Goal: Communication & Community: Share content

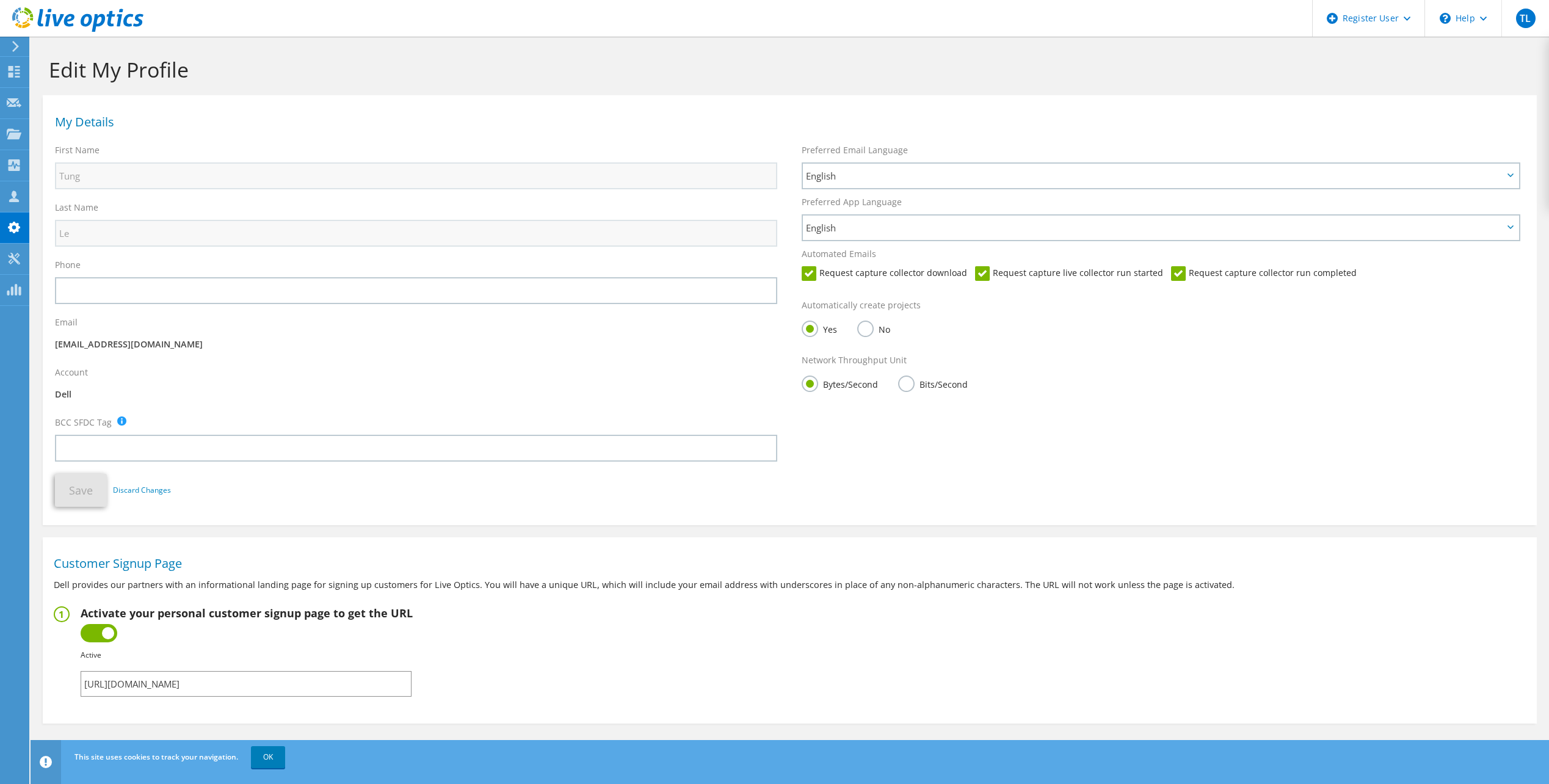
click at [54, 26] on icon at bounding box center [78, 20] width 132 height 25
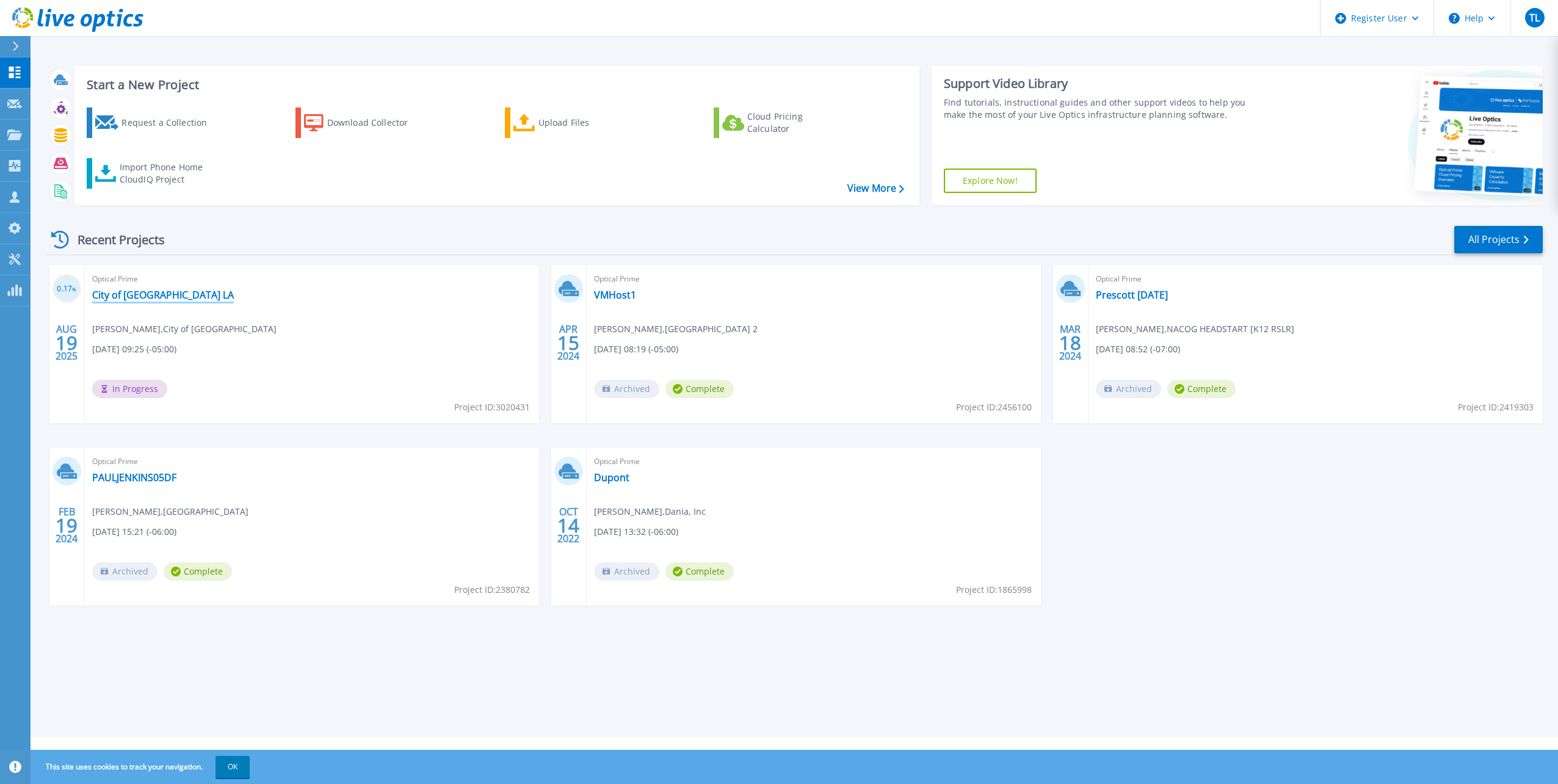
click at [119, 293] on link "City of [GEOGRAPHIC_DATA] LA" at bounding box center [162, 295] width 142 height 12
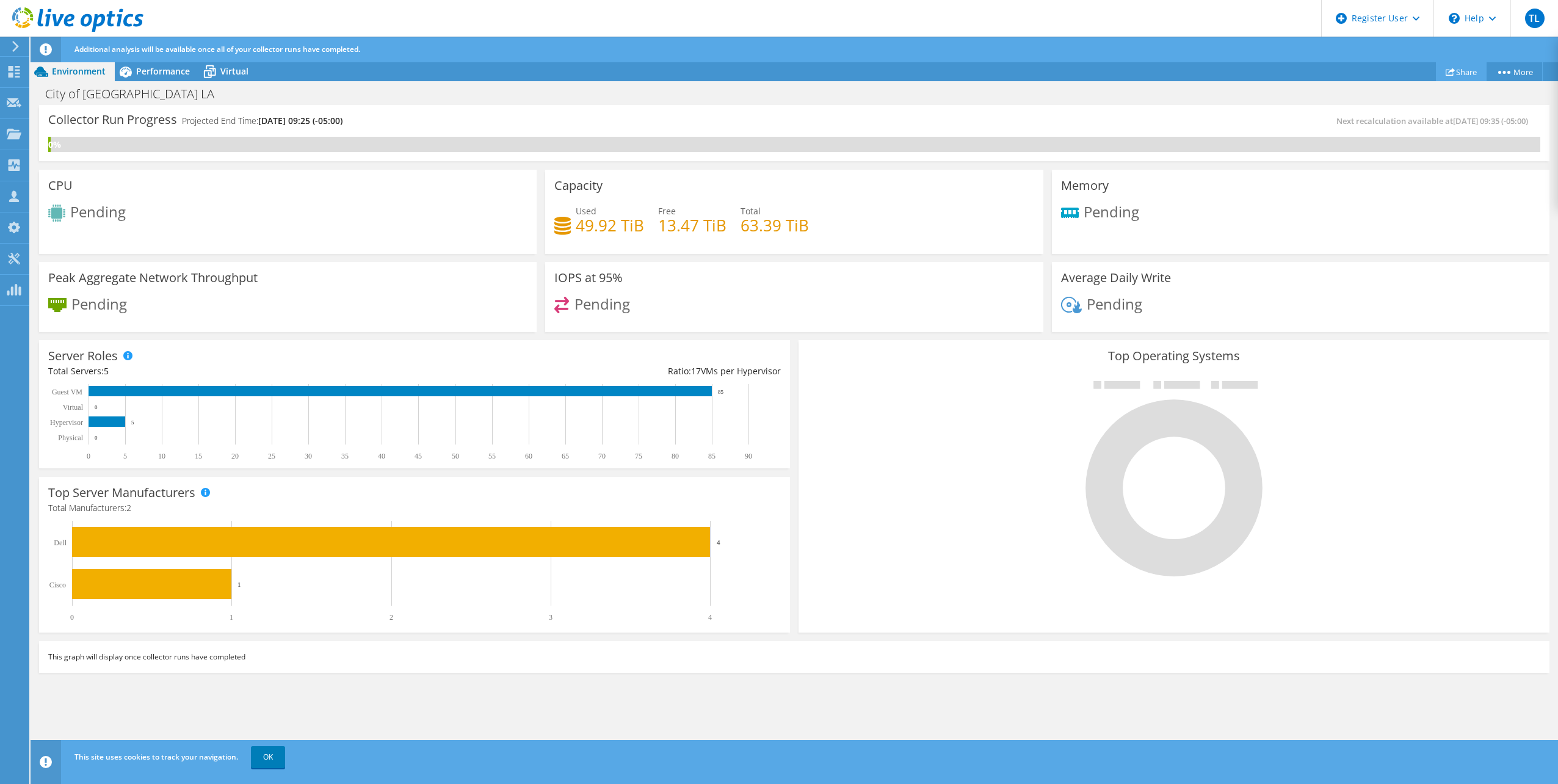
click at [1457, 70] on link "Share" at bounding box center [1461, 72] width 51 height 19
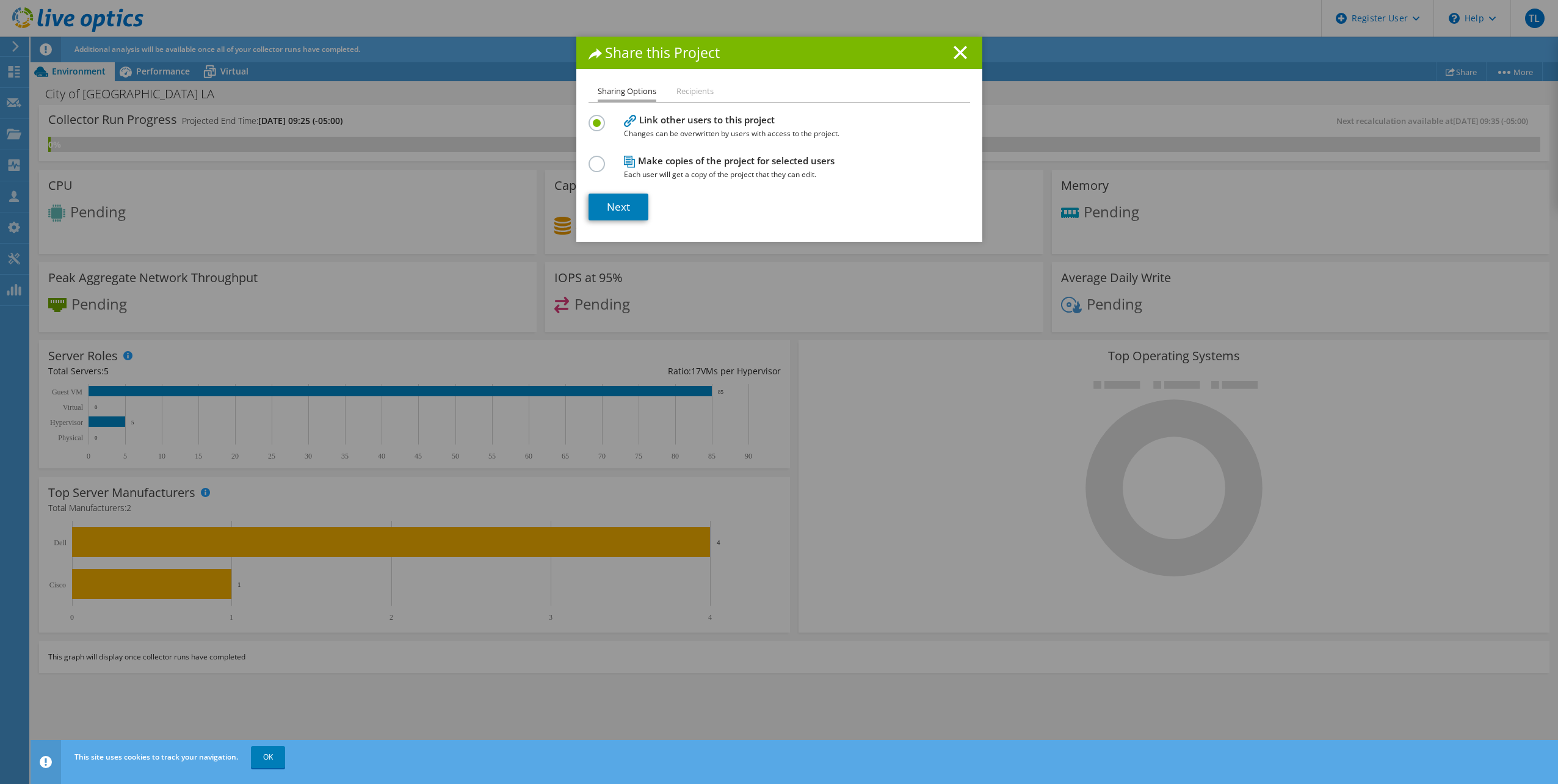
click at [690, 91] on li "Recipients" at bounding box center [695, 92] width 37 height 15
click at [624, 210] on link "Next" at bounding box center [618, 206] width 60 height 27
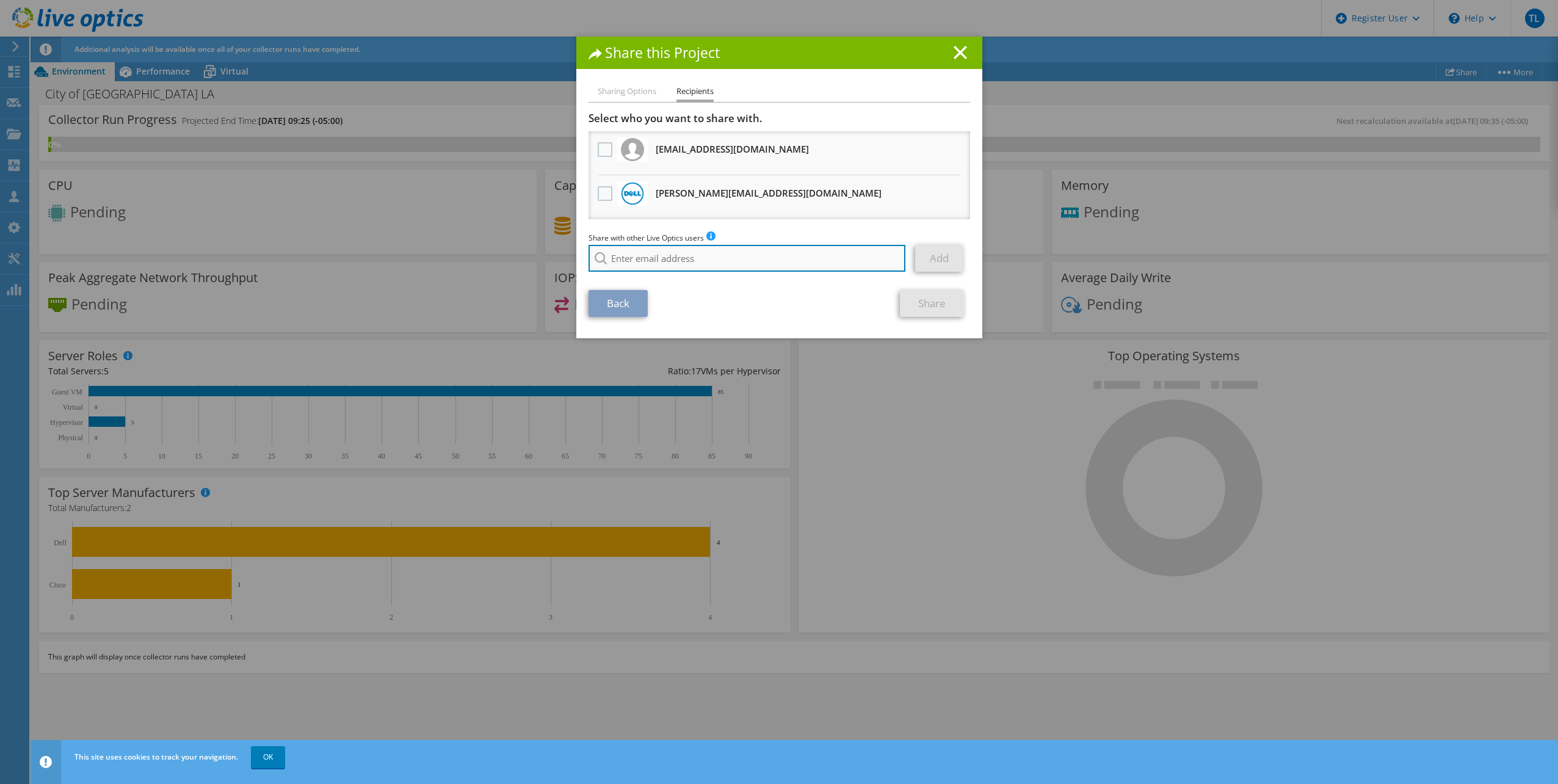
click at [628, 256] on input "search" at bounding box center [747, 258] width 317 height 27
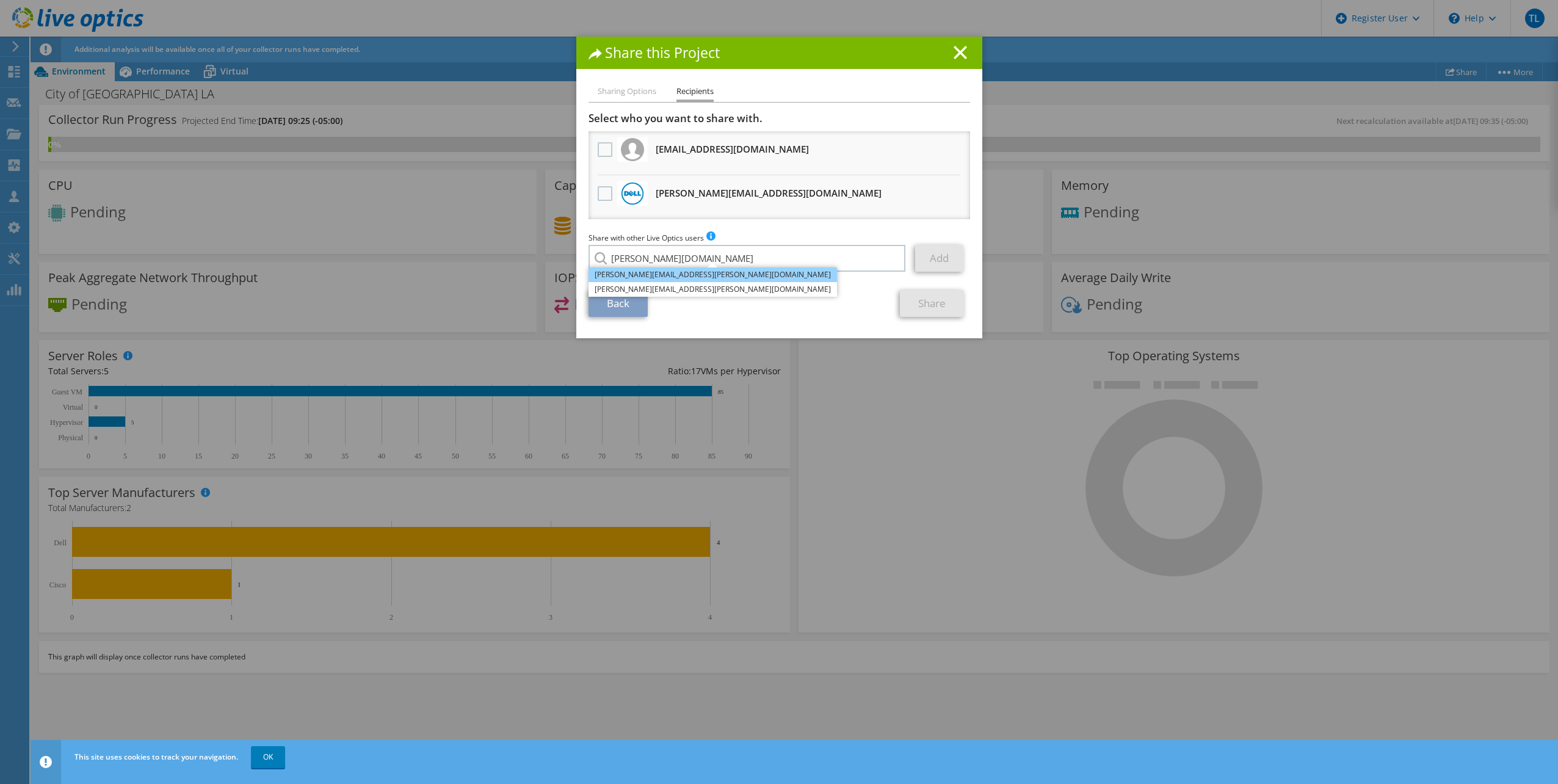
click at [689, 278] on li "Derrick.Young@dell.com" at bounding box center [713, 274] width 249 height 14
type input "Derrick.Young@dell.com"
click at [936, 256] on link "Add" at bounding box center [939, 258] width 48 height 27
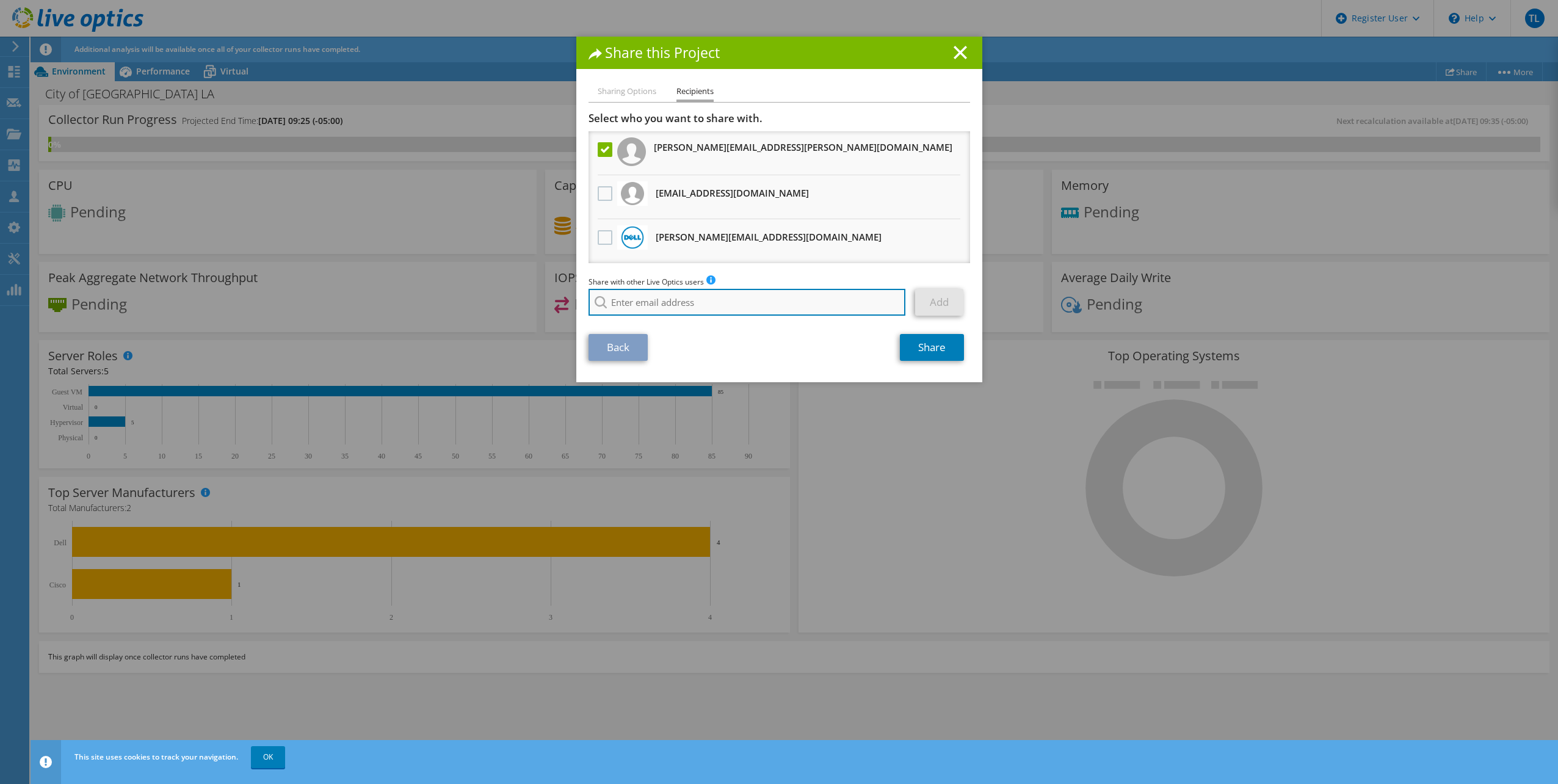
click at [759, 302] on input "search" at bounding box center [747, 302] width 317 height 27
click at [691, 317] on li "Jack.Bishop@dell.com" at bounding box center [713, 318] width 249 height 14
type input "Jack.Bishop@dell.com"
click at [938, 309] on link "Add" at bounding box center [939, 302] width 48 height 27
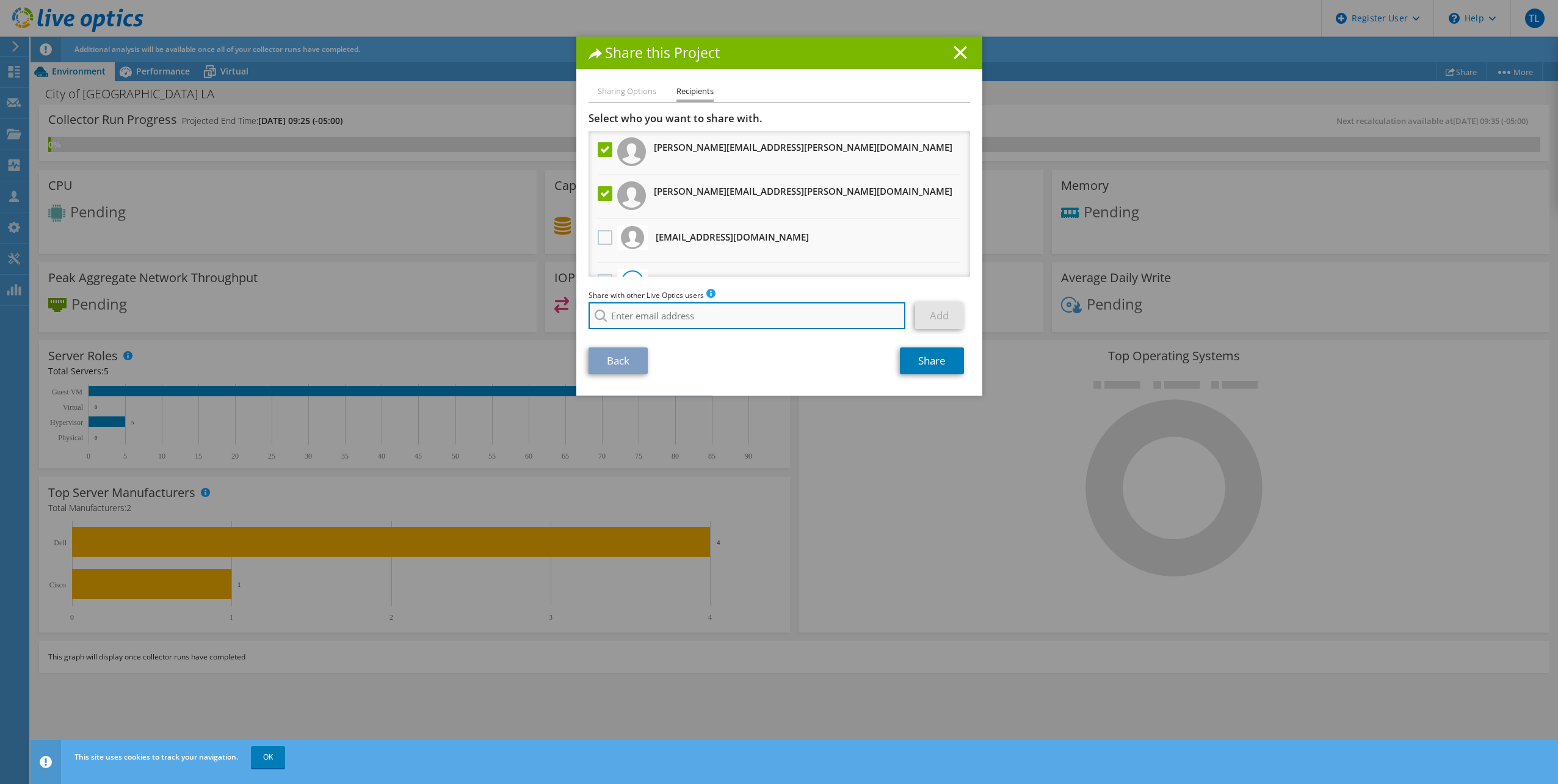
click at [758, 310] on input "search" at bounding box center [747, 315] width 317 height 27
click at [654, 332] on li "Madi.Giacomo@dell.com" at bounding box center [659, 332] width 141 height 14
type input "Madi.Giacomo@dell.com"
click at [938, 313] on link "Add" at bounding box center [939, 315] width 48 height 27
click at [685, 325] on input "search" at bounding box center [747, 315] width 317 height 27
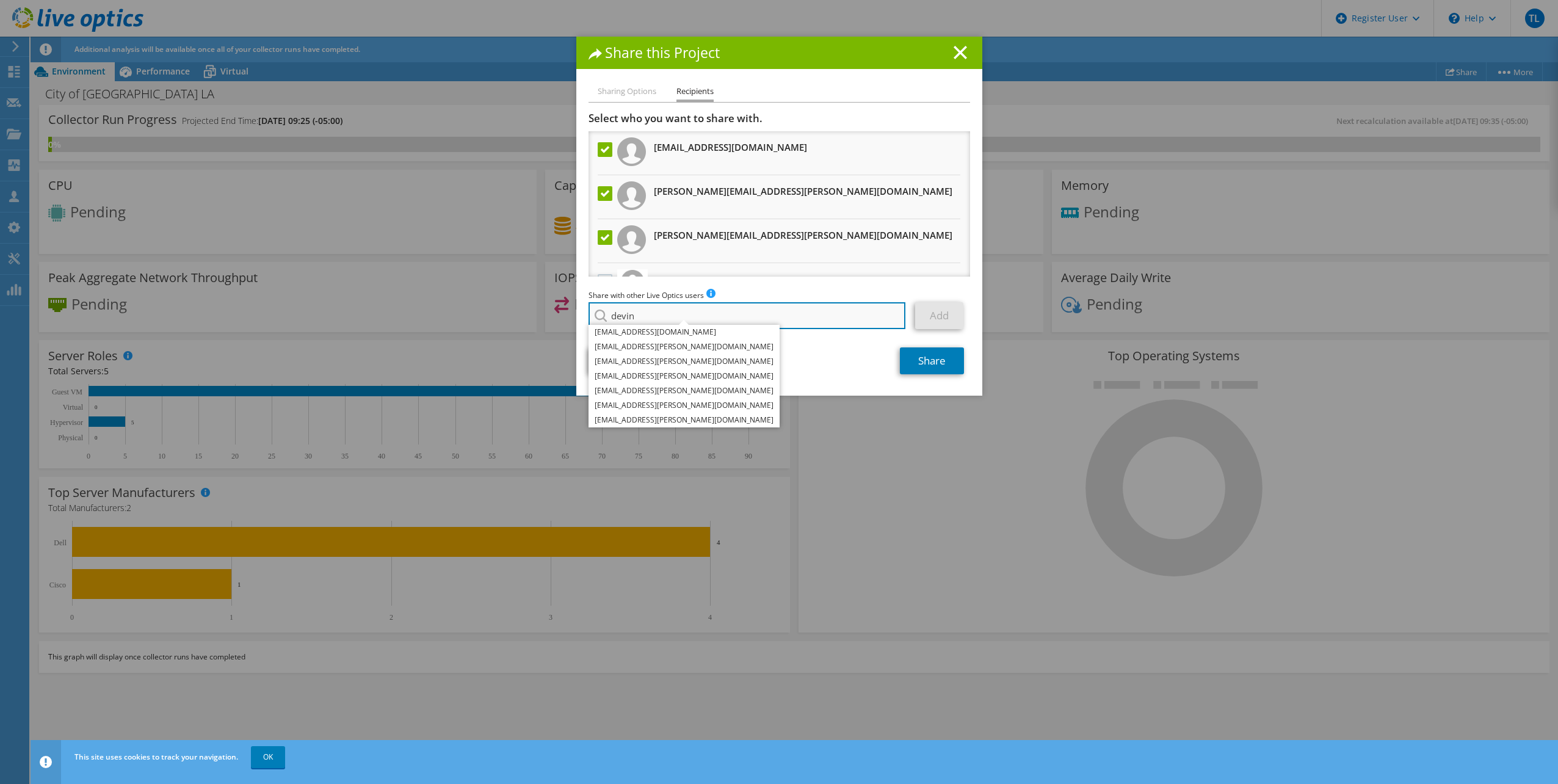
click at [656, 315] on input "devin" at bounding box center [747, 315] width 317 height 27
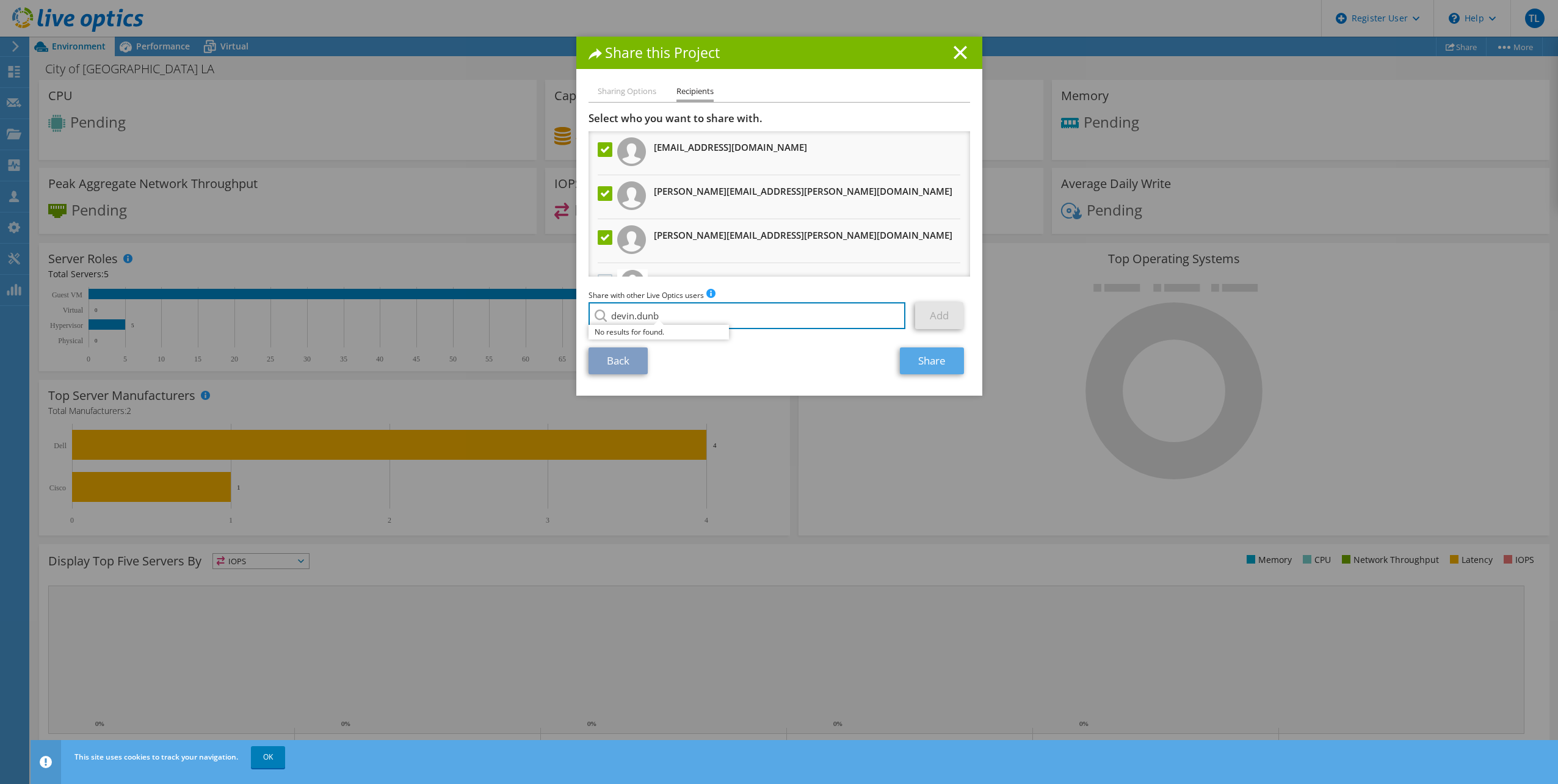
type input "devin.dunb"
click at [908, 363] on link "Share" at bounding box center [932, 360] width 64 height 27
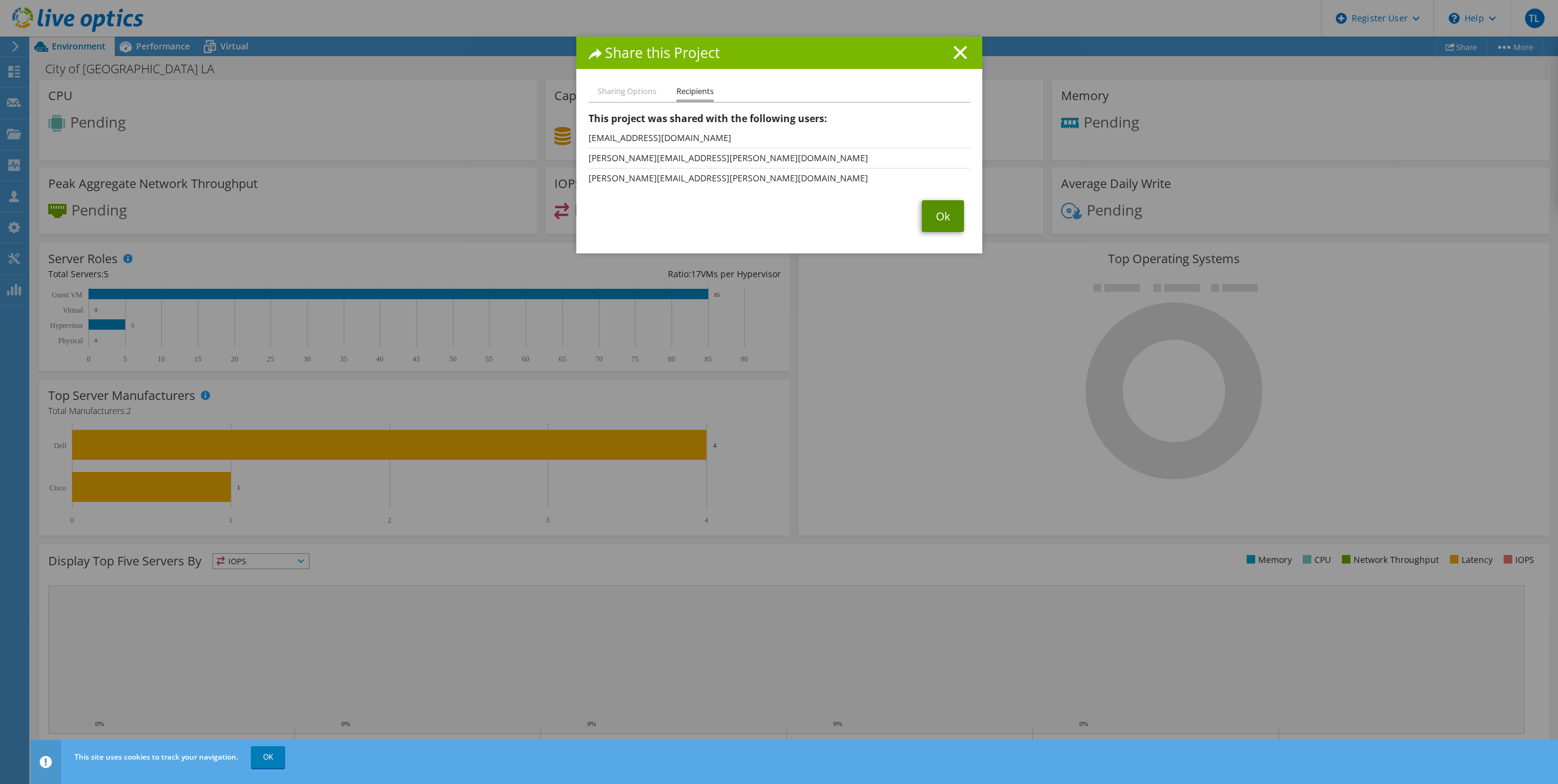
click at [940, 220] on link "Ok" at bounding box center [942, 216] width 42 height 32
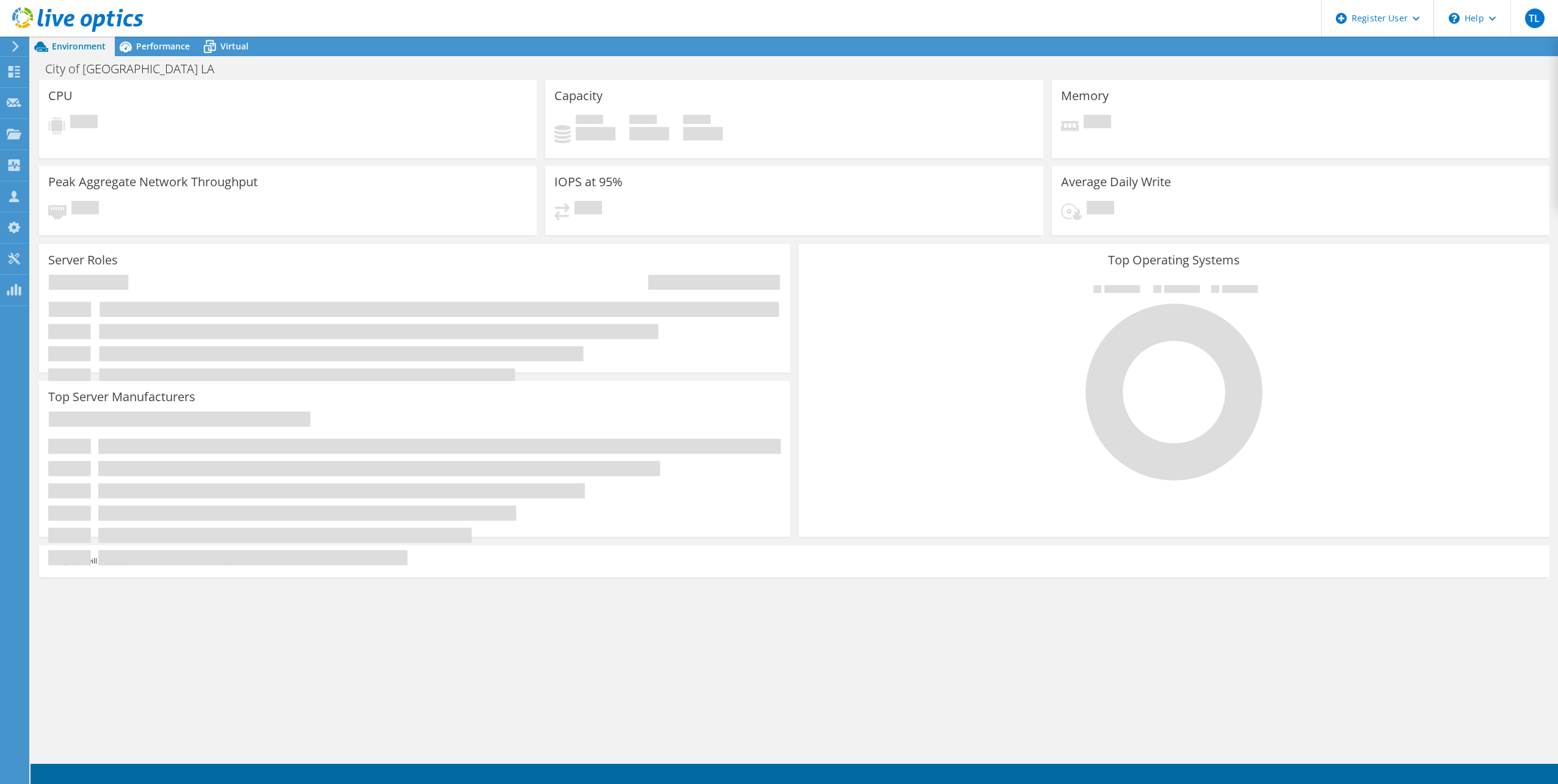
click at [66, 18] on use at bounding box center [78, 20] width 132 height 25
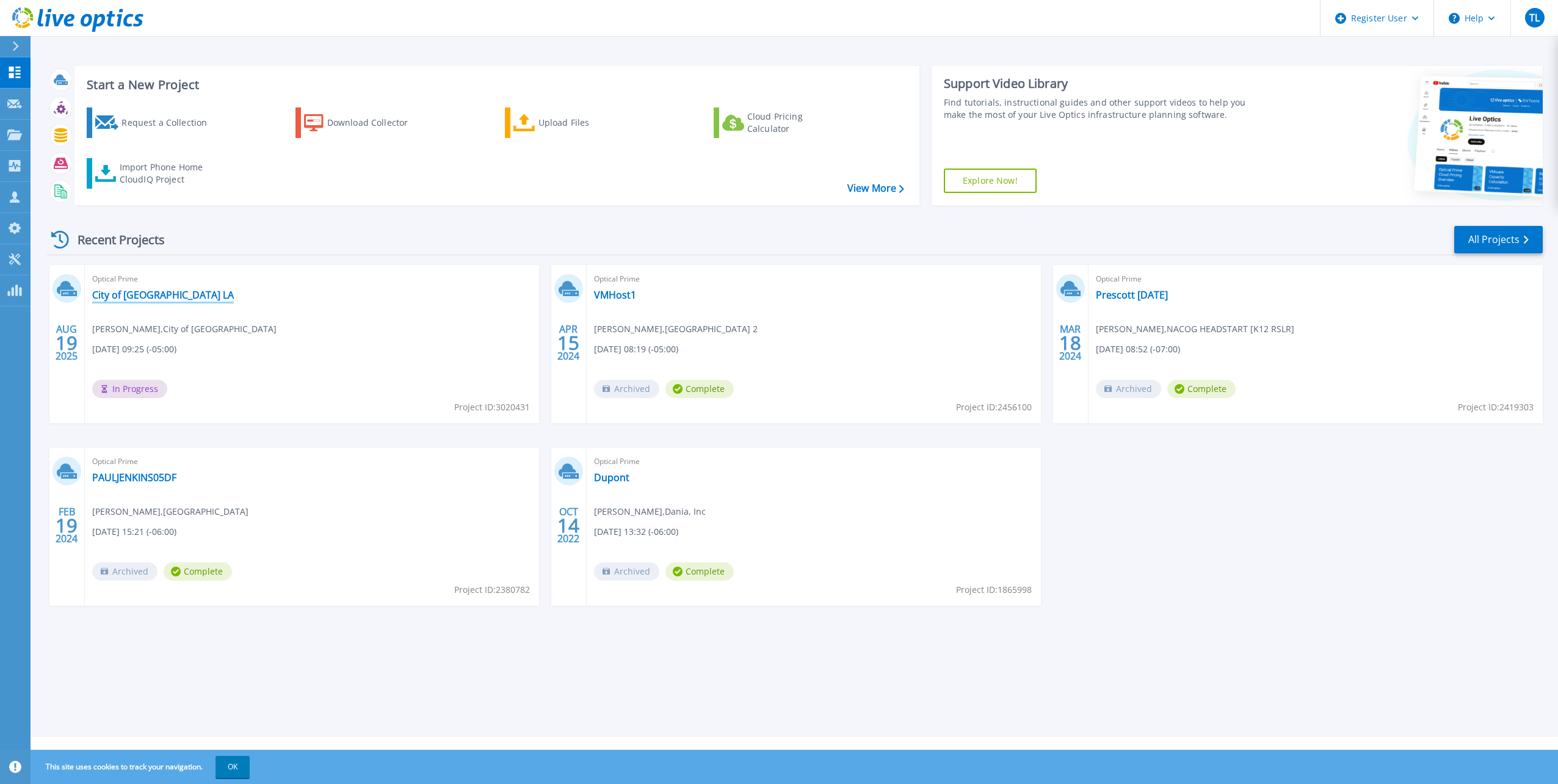
click at [158, 299] on link "City of [GEOGRAPHIC_DATA] LA" at bounding box center [162, 295] width 142 height 12
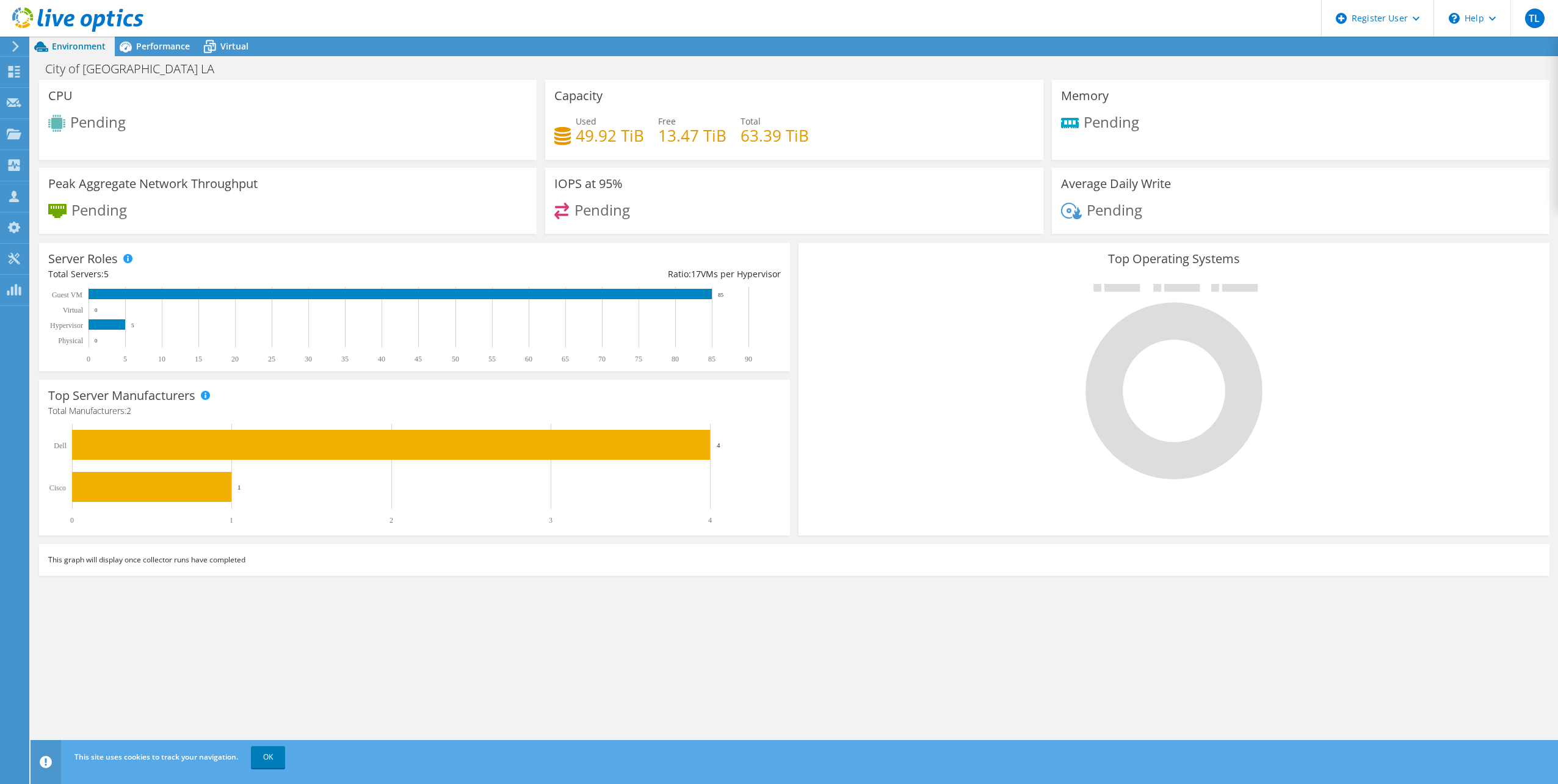
click at [27, 21] on icon at bounding box center [78, 20] width 132 height 25
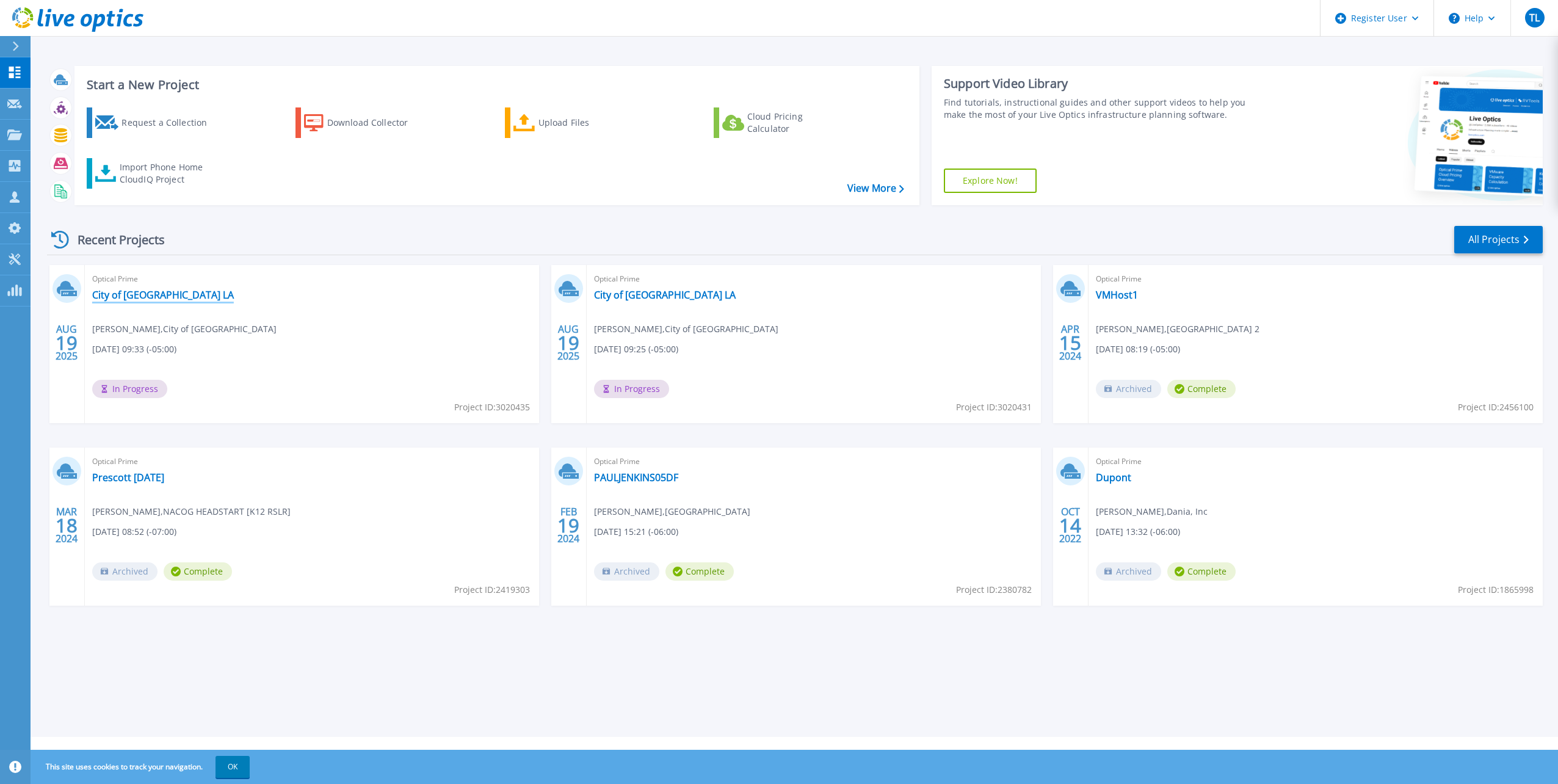
click at [147, 289] on link "City of [GEOGRAPHIC_DATA] LA" at bounding box center [162, 295] width 142 height 12
click at [124, 297] on link "City of [GEOGRAPHIC_DATA] LA" at bounding box center [162, 295] width 142 height 12
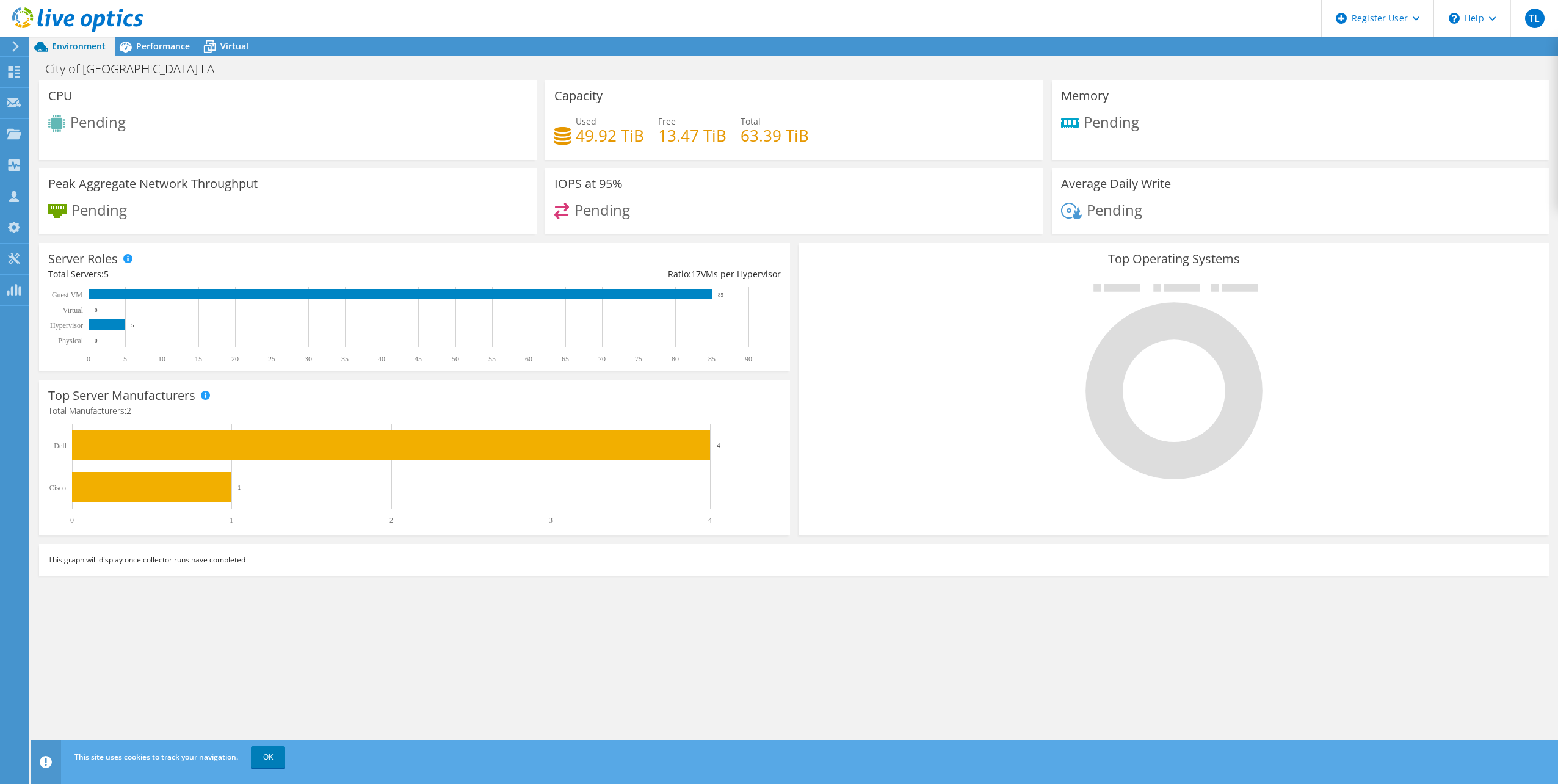
click at [962, 642] on div "CPU Pending Capacity Used 49.92 TiB Free 13.47 TiB Total 63.39 TiB Memory Pendi…" at bounding box center [794, 420] width 1528 height 680
click at [805, 556] on div "This graph will display once collector runs have completed" at bounding box center [794, 560] width 1511 height 32
click at [793, 465] on div "Top Server Manufacturers Manufacturers are shown for physical servers and hyper…" at bounding box center [415, 458] width 759 height 164
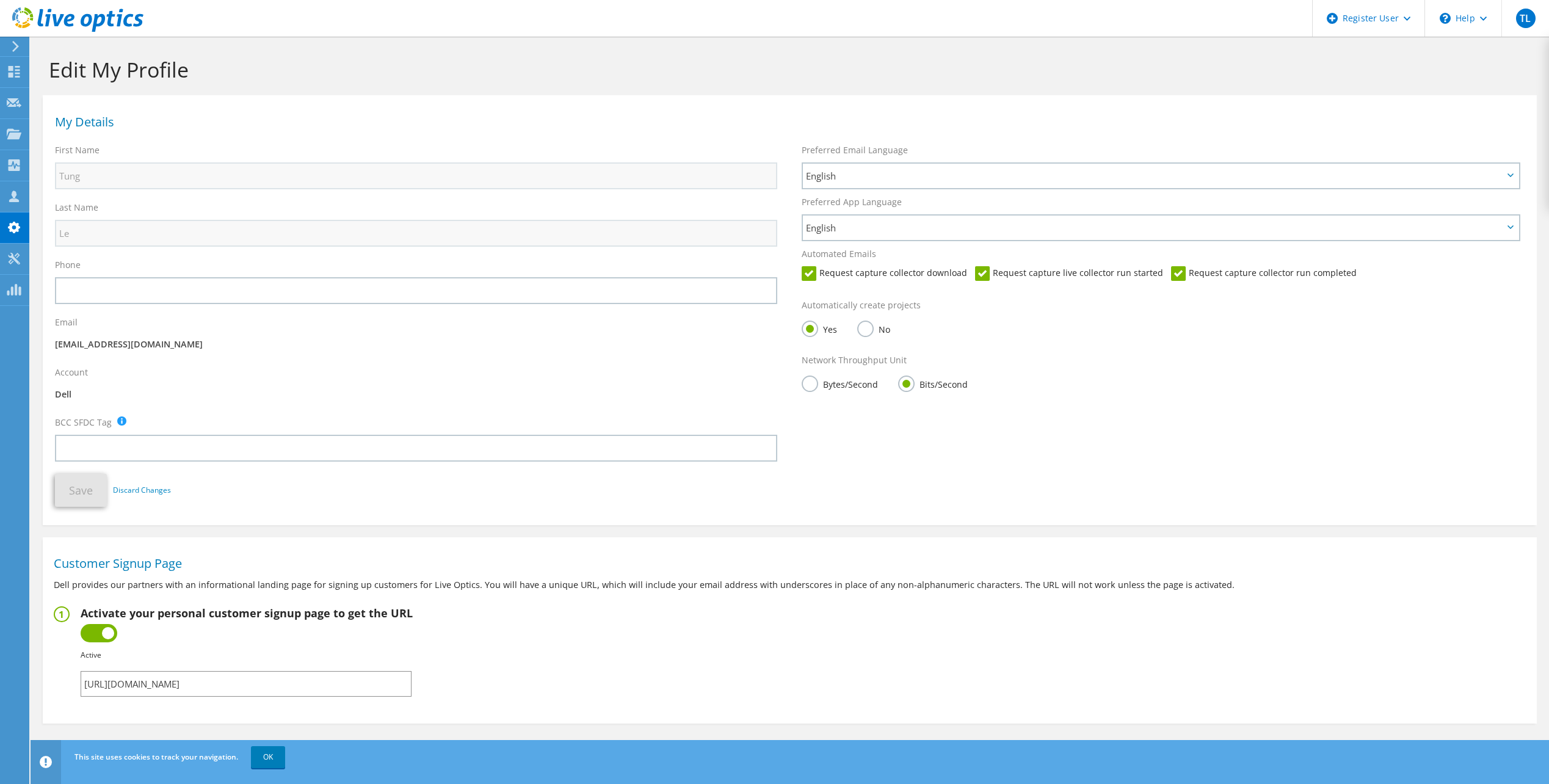
click at [74, 21] on icon at bounding box center [78, 20] width 132 height 25
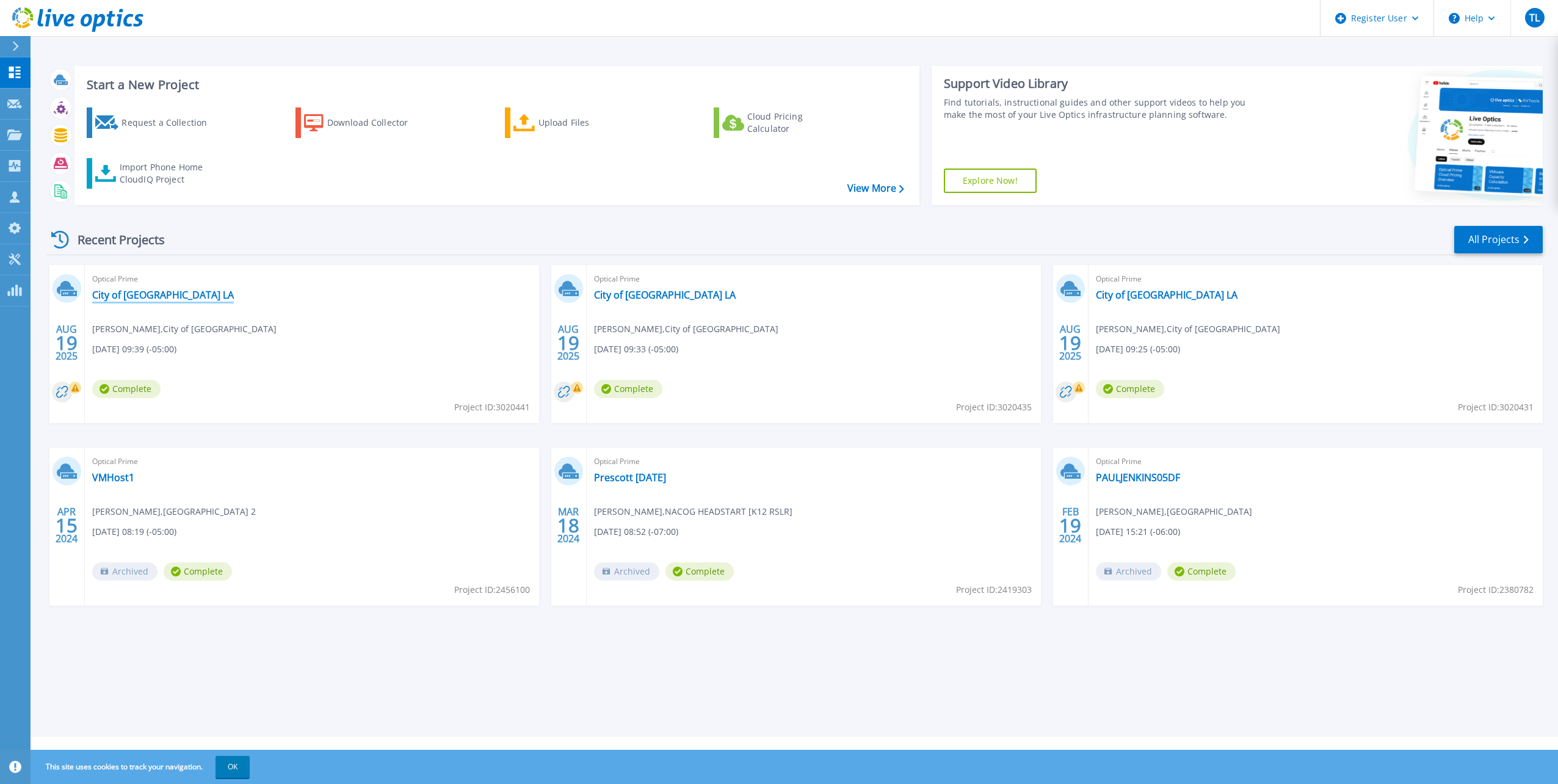
click at [147, 293] on link "City of [GEOGRAPHIC_DATA] LA" at bounding box center [162, 295] width 142 height 12
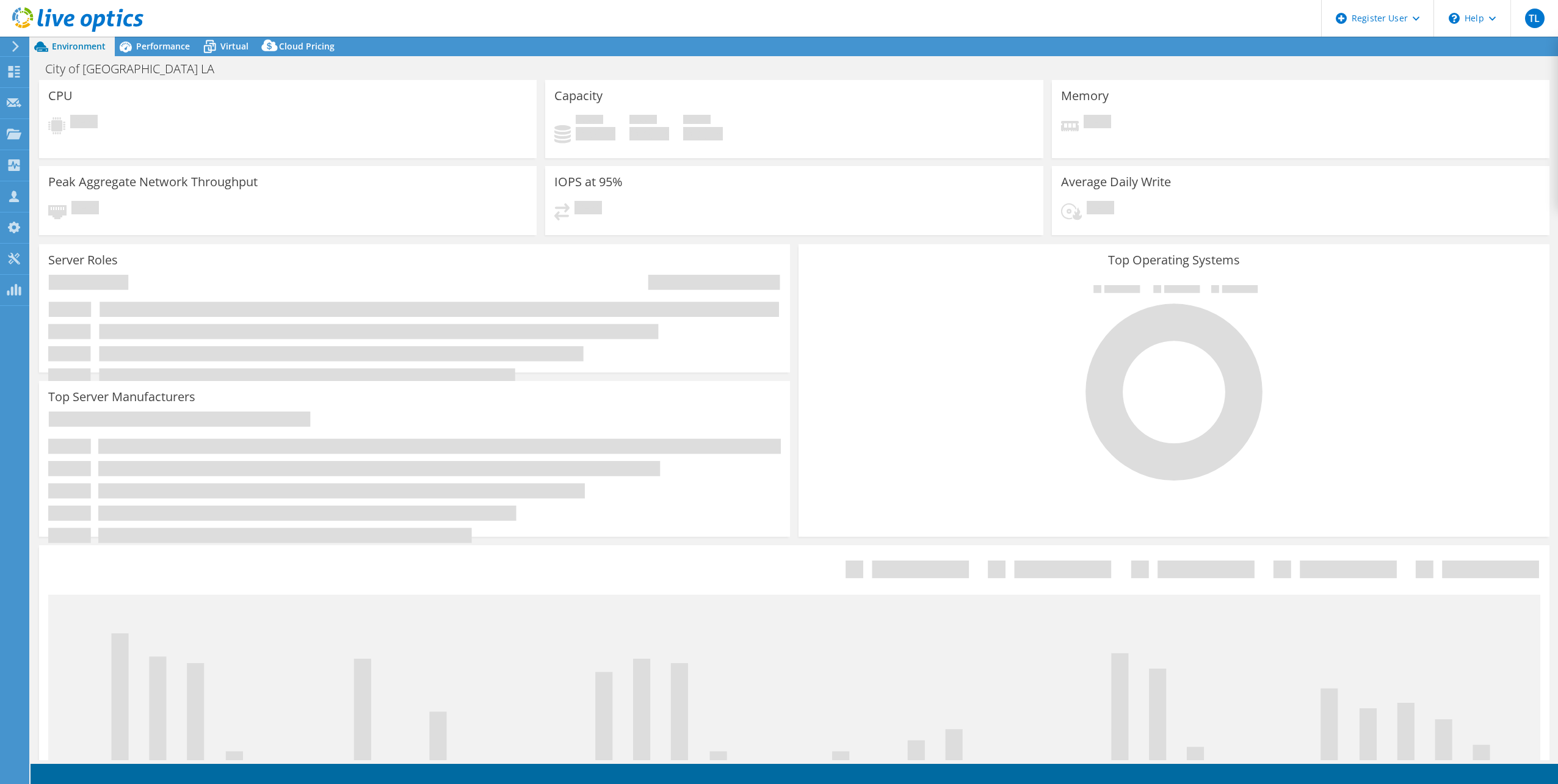
select select "USD"
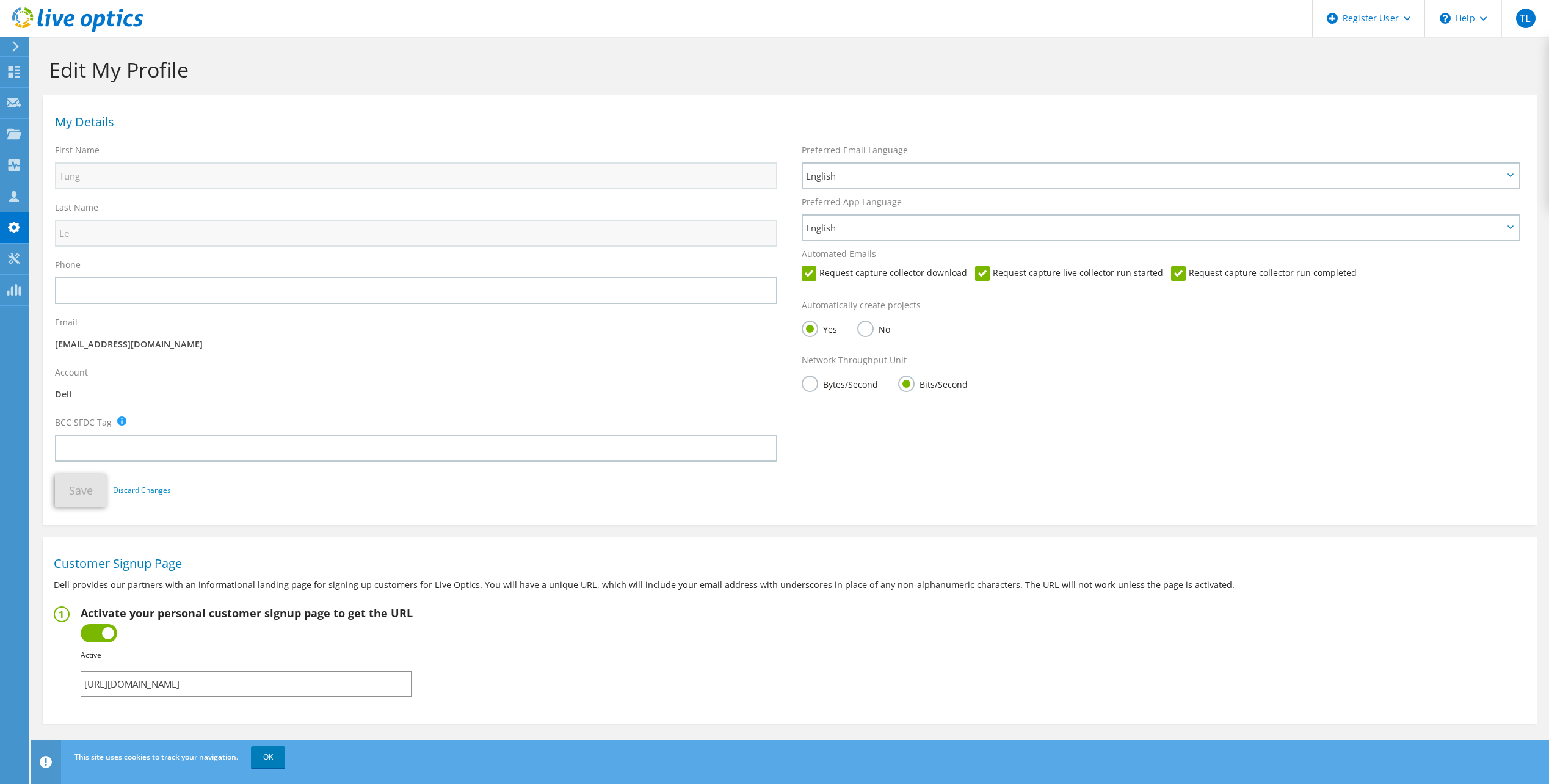
click at [39, 17] on use at bounding box center [78, 20] width 132 height 25
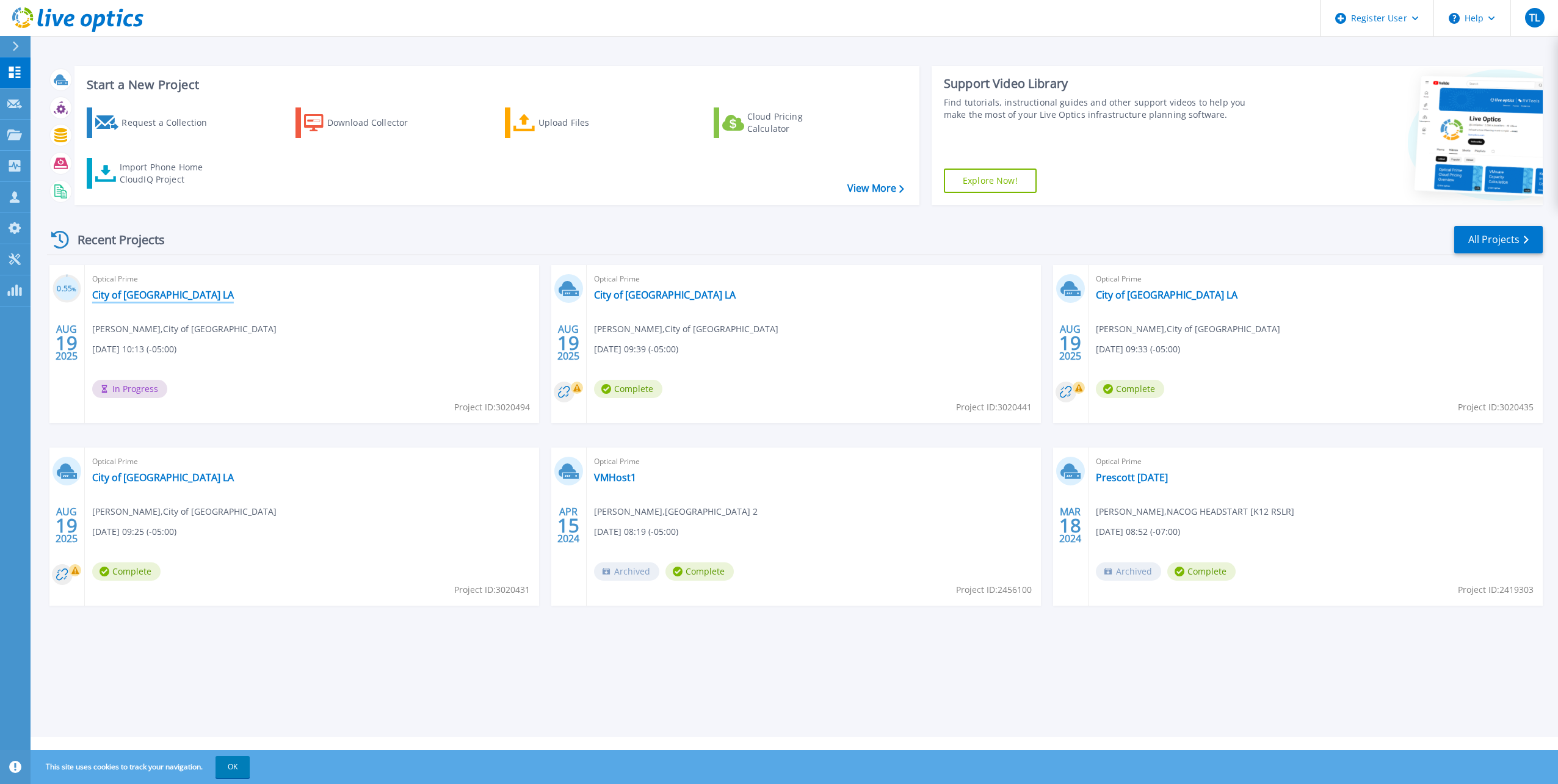
click at [136, 294] on link "City of [GEOGRAPHIC_DATA] LA" at bounding box center [162, 295] width 142 height 12
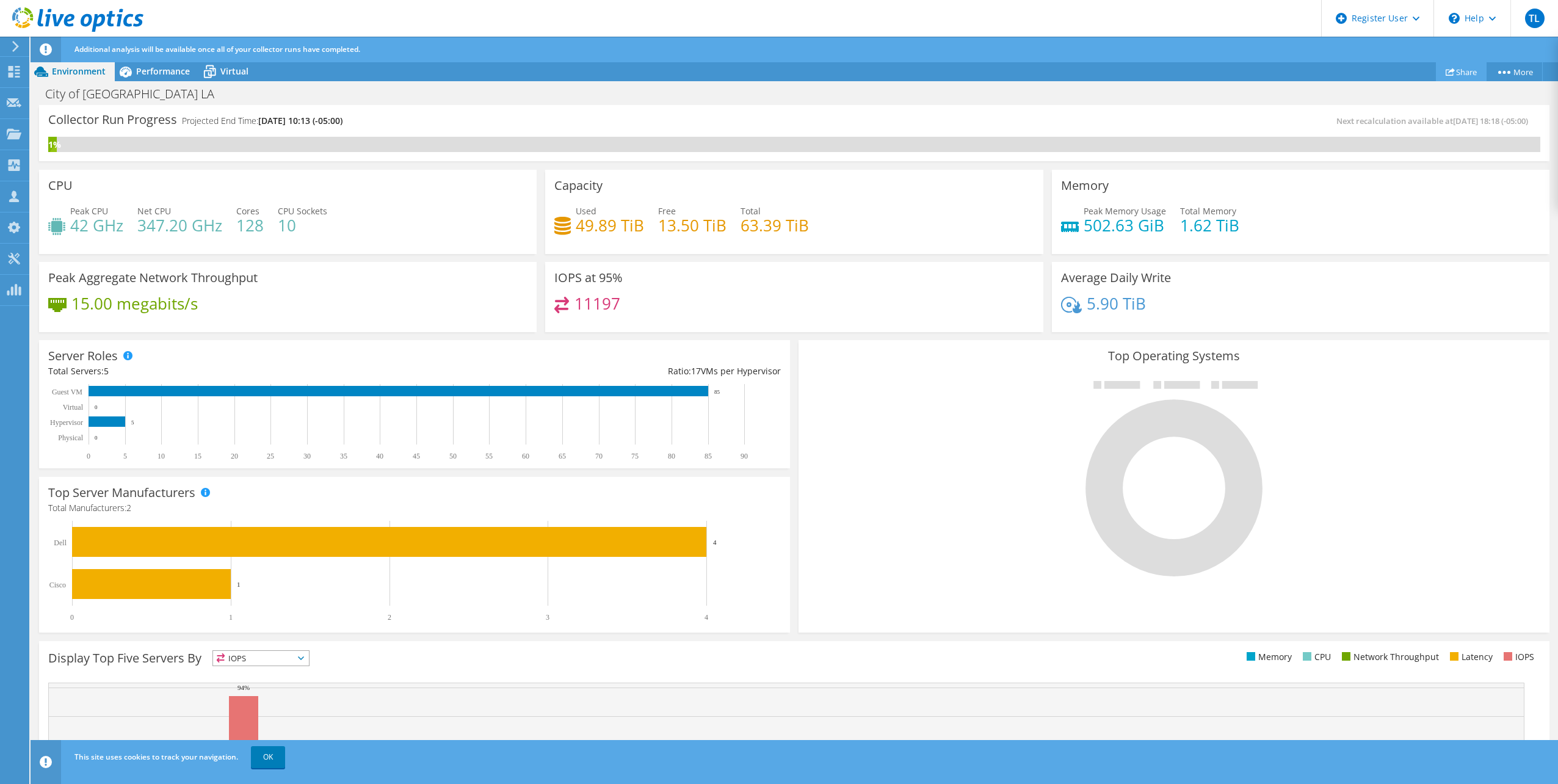
click at [1454, 79] on link "Share" at bounding box center [1461, 72] width 51 height 19
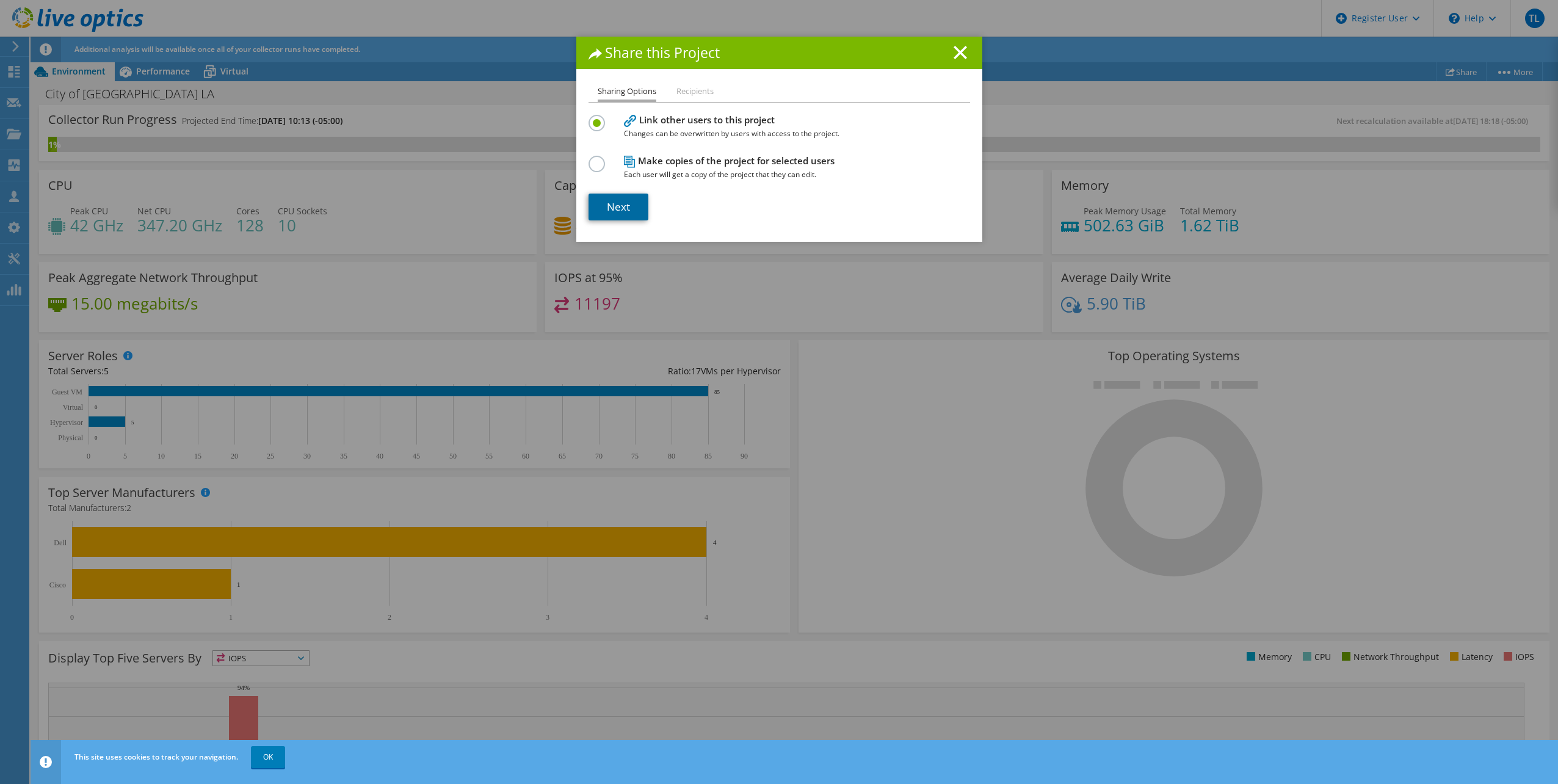
click at [600, 206] on link "Next" at bounding box center [618, 206] width 60 height 27
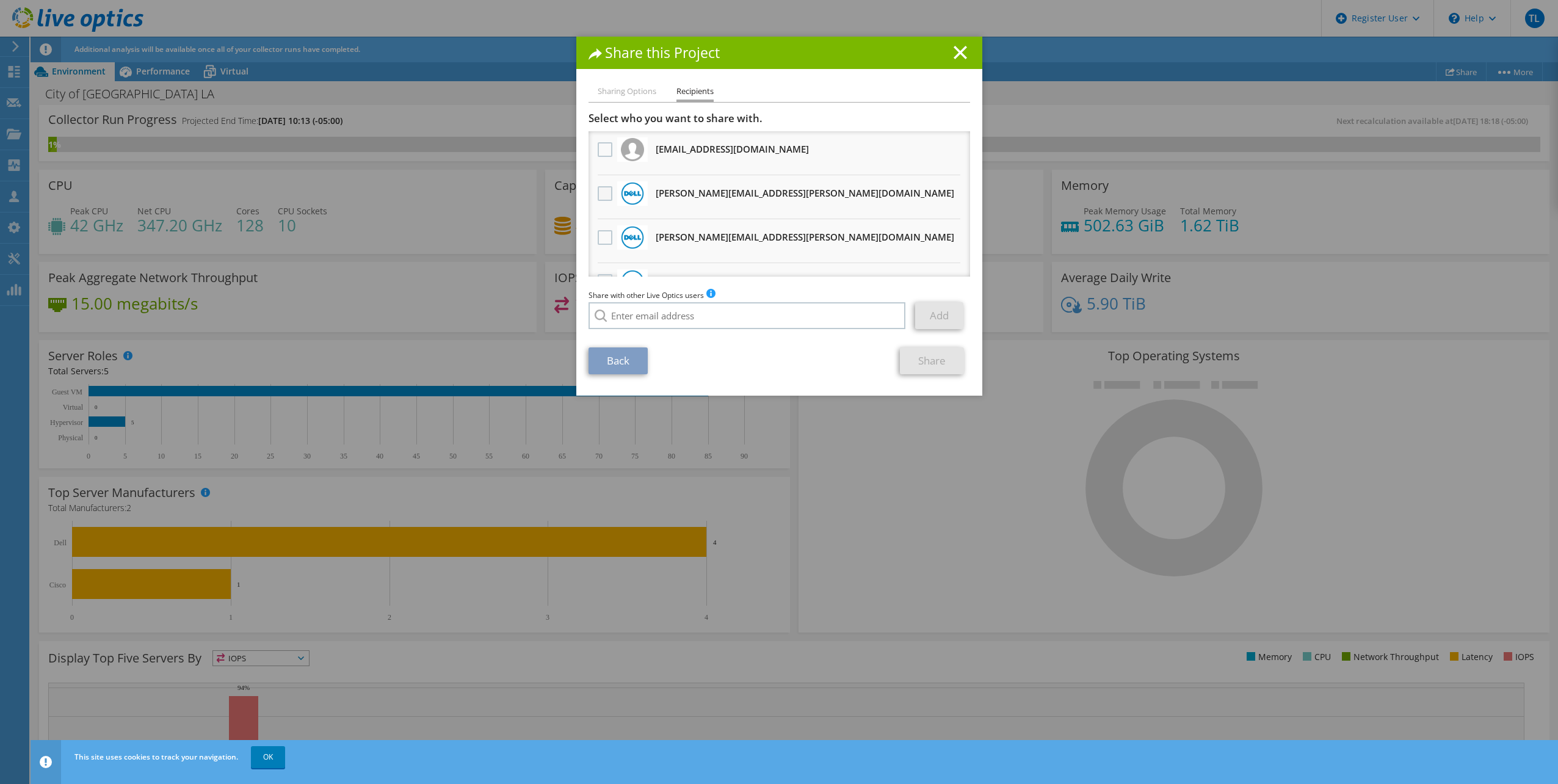
click at [601, 187] on label at bounding box center [607, 193] width 18 height 14
click at [0, 0] on input "checkbox" at bounding box center [0, 0] width 0 height 0
click at [598, 236] on label at bounding box center [607, 237] width 18 height 14
click at [0, 0] on input "checkbox" at bounding box center [0, 0] width 0 height 0
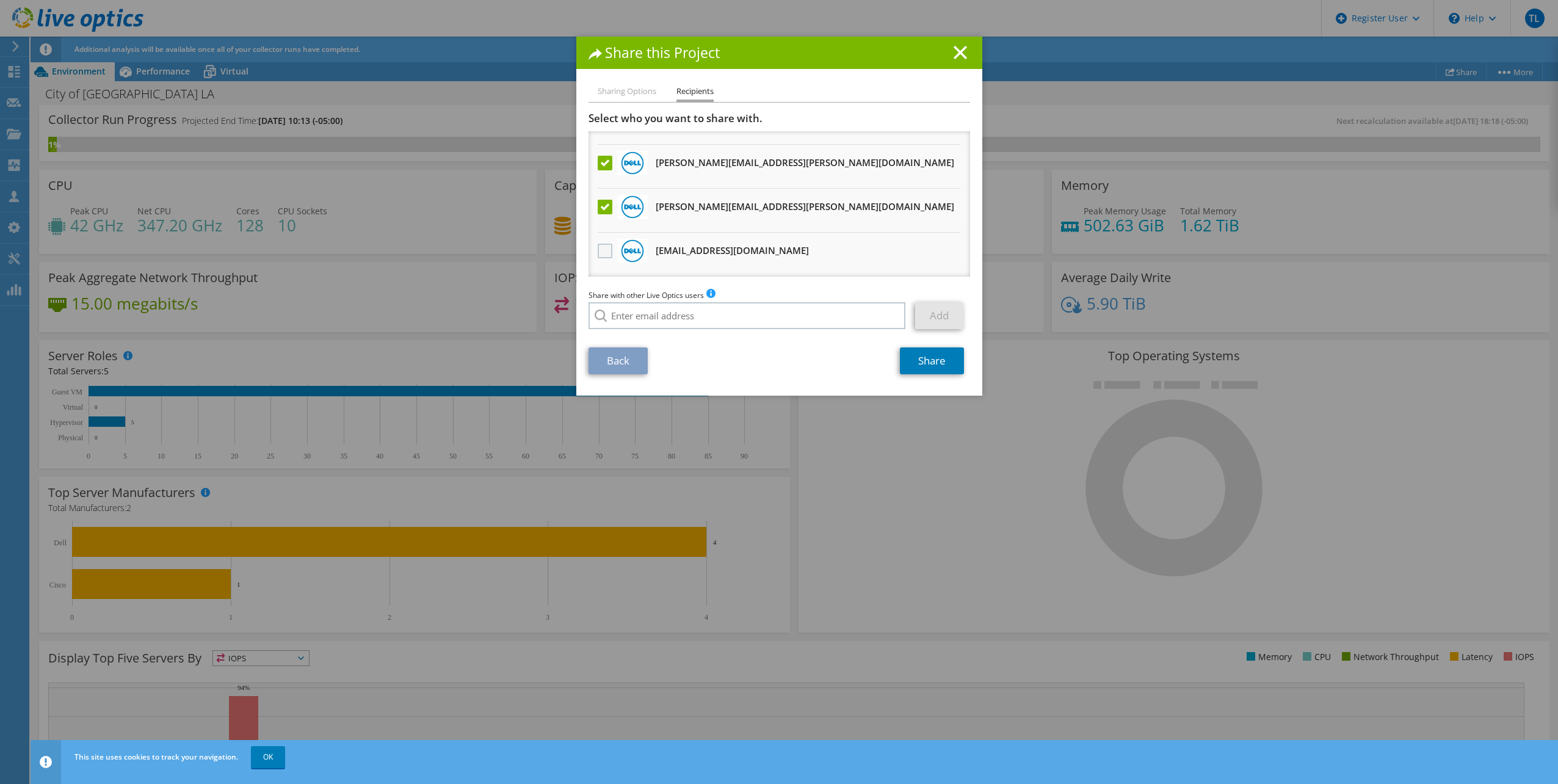
click at [600, 253] on label at bounding box center [607, 250] width 18 height 14
click at [0, 0] on input "checkbox" at bounding box center [0, 0] width 0 height 0
click at [685, 319] on input "search" at bounding box center [747, 315] width 317 height 27
type input "devin.du"
click at [600, 362] on link "Back" at bounding box center [618, 360] width 59 height 27
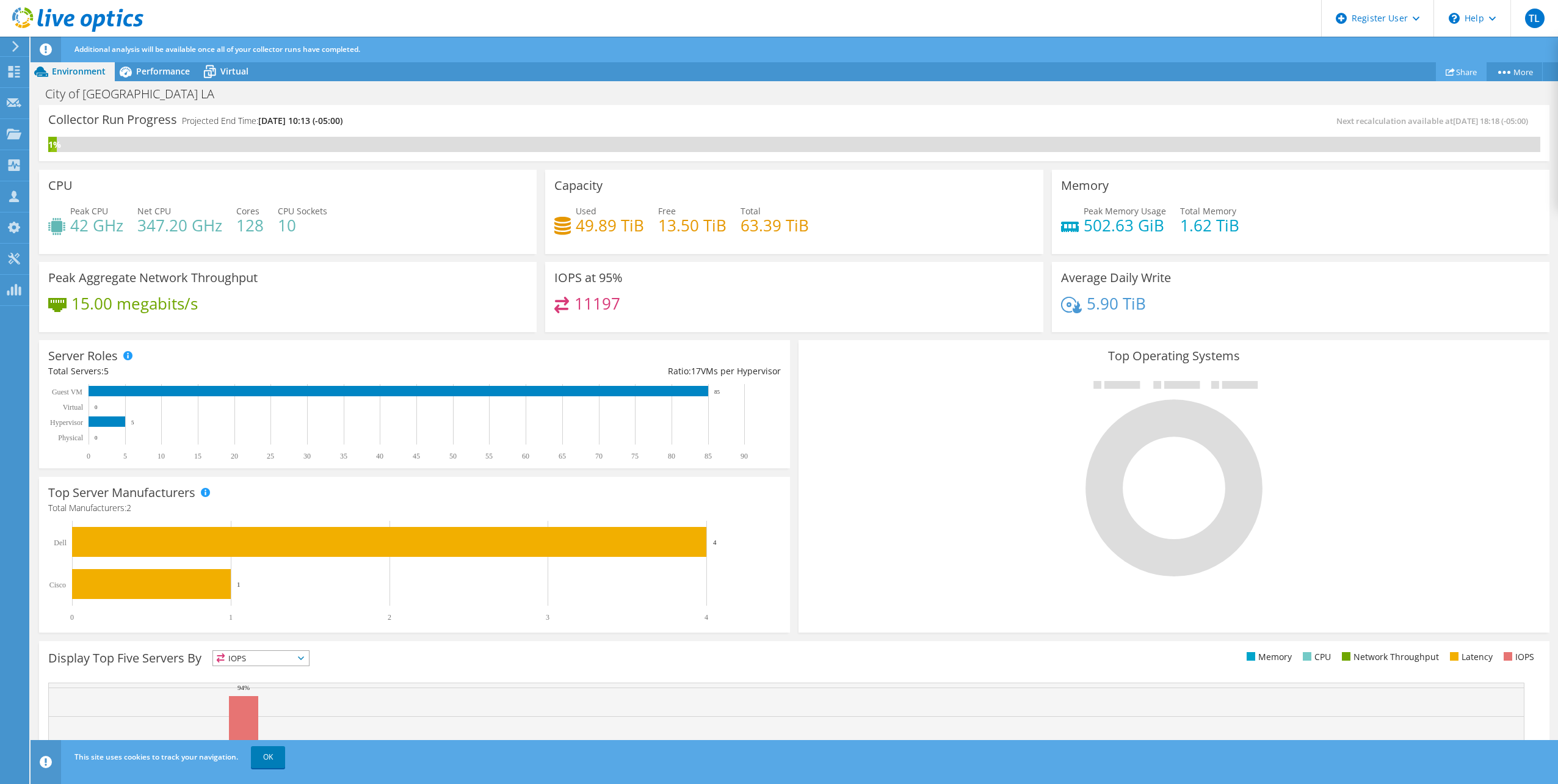
click at [1471, 72] on link "Share" at bounding box center [1461, 72] width 51 height 19
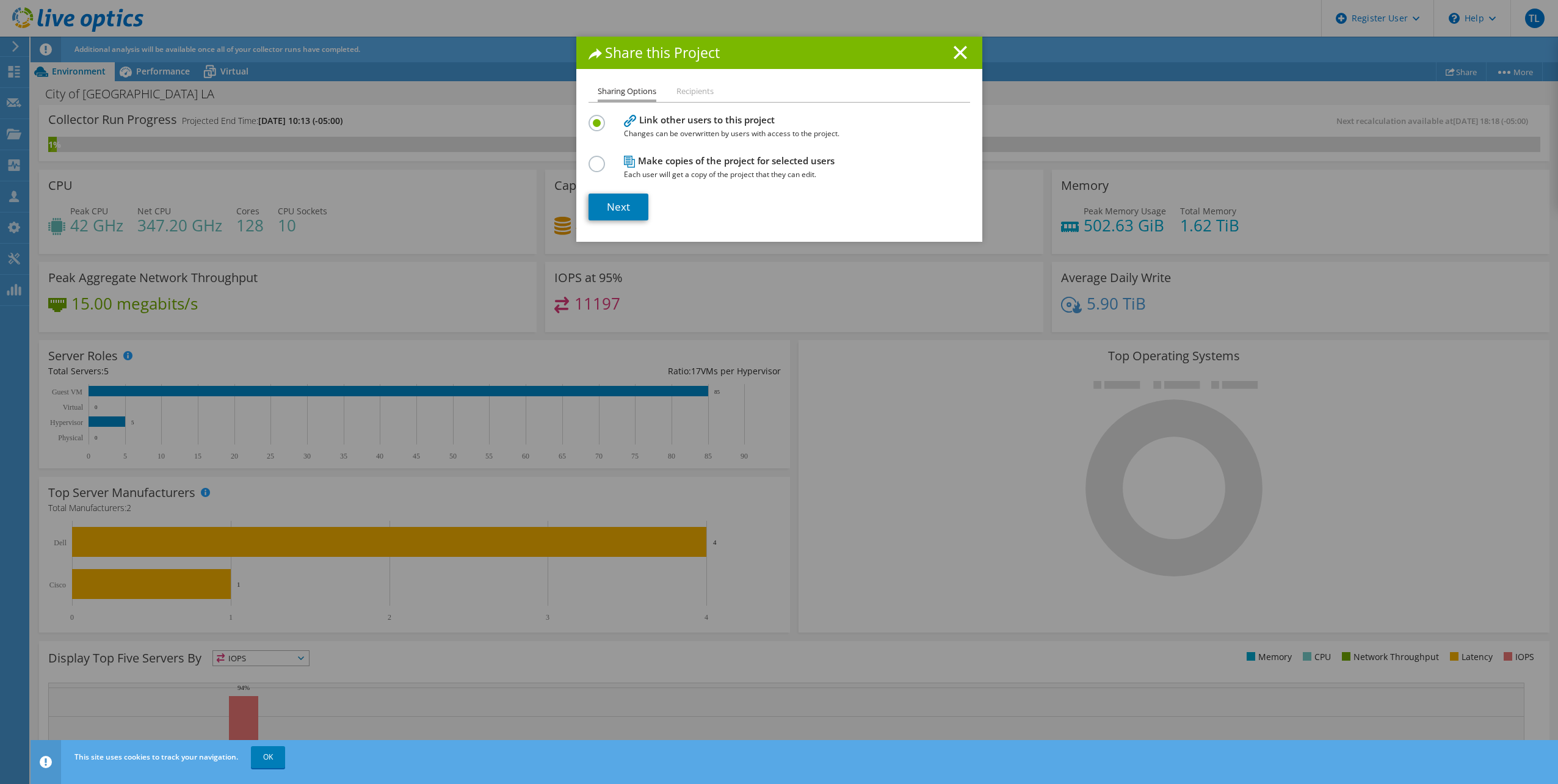
click at [618, 187] on section "Link other users to this project Changes can be overwritten by users with acces…" at bounding box center [779, 166] width 382 height 109
click at [616, 198] on link "Next" at bounding box center [618, 206] width 60 height 27
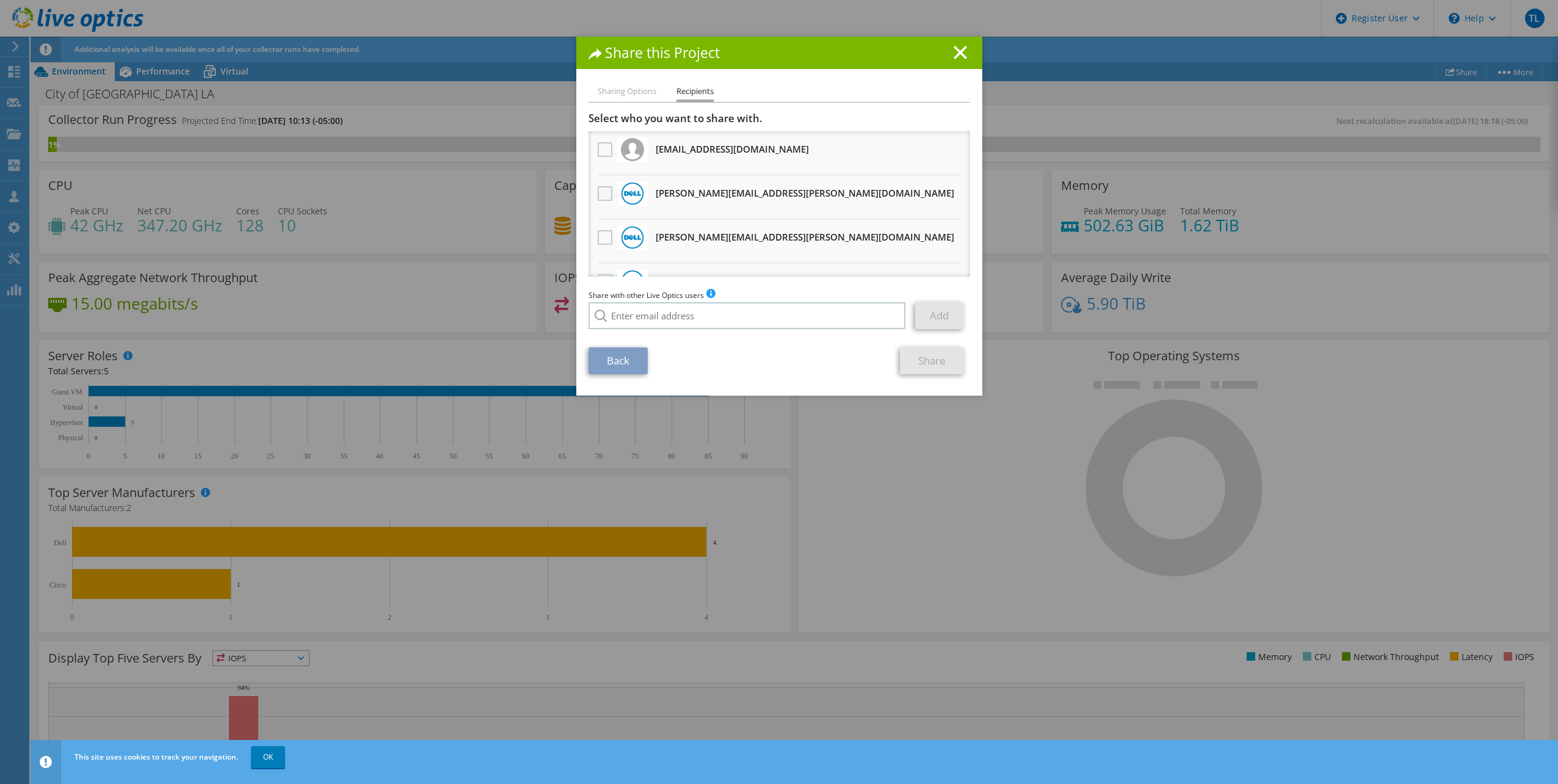
click at [610, 192] on label at bounding box center [607, 193] width 18 height 14
click at [0, 0] on input "checkbox" at bounding box center [0, 0] width 0 height 0
click at [598, 230] on div at bounding box center [605, 238] width 21 height 25
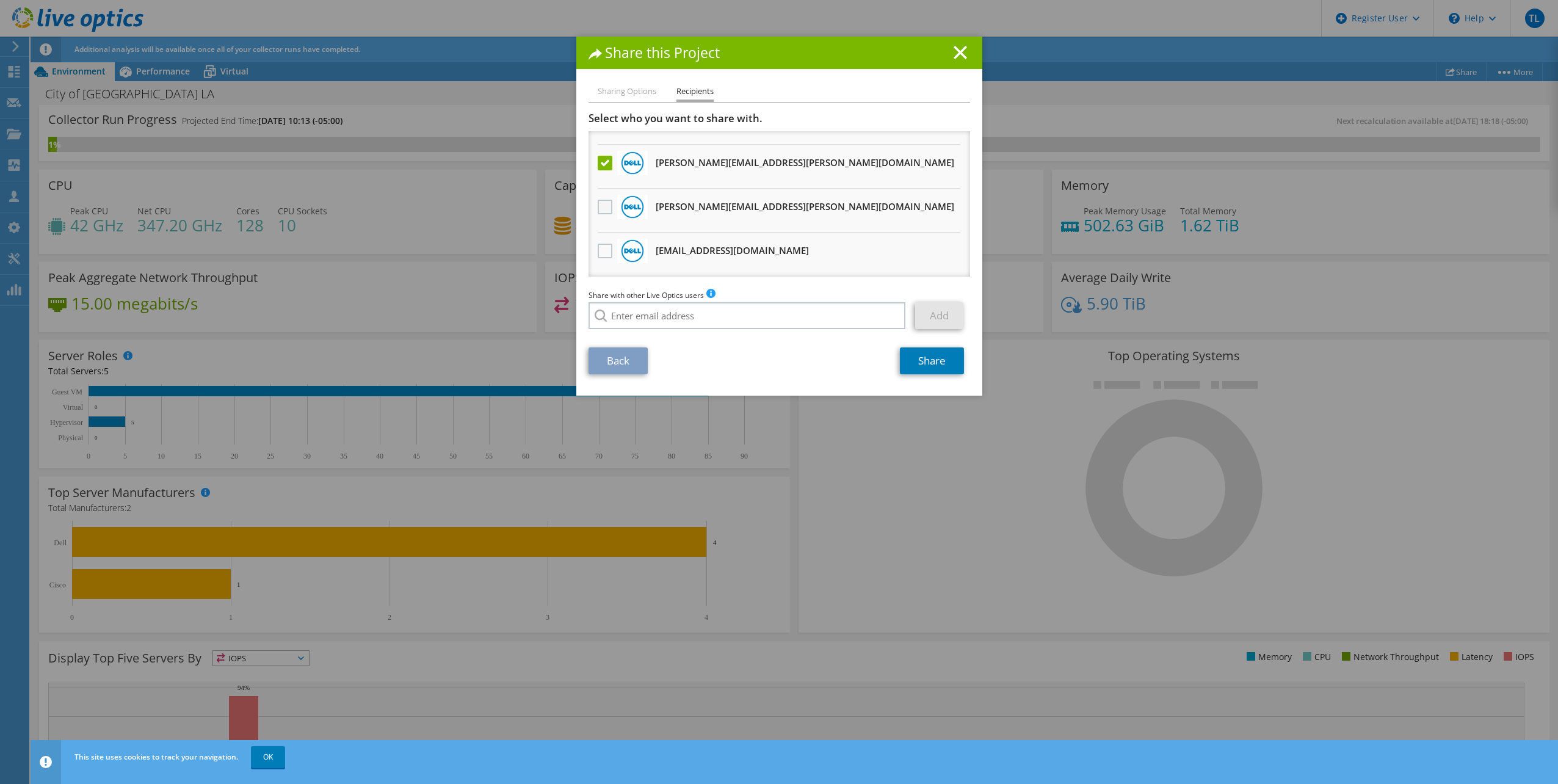
click at [600, 200] on label at bounding box center [607, 206] width 18 height 14
click at [0, 0] on input "checkbox" at bounding box center [0, 0] width 0 height 0
click at [602, 245] on label at bounding box center [607, 250] width 18 height 14
click at [0, 0] on input "checkbox" at bounding box center [0, 0] width 0 height 0
click at [939, 359] on link "Share" at bounding box center [932, 360] width 64 height 27
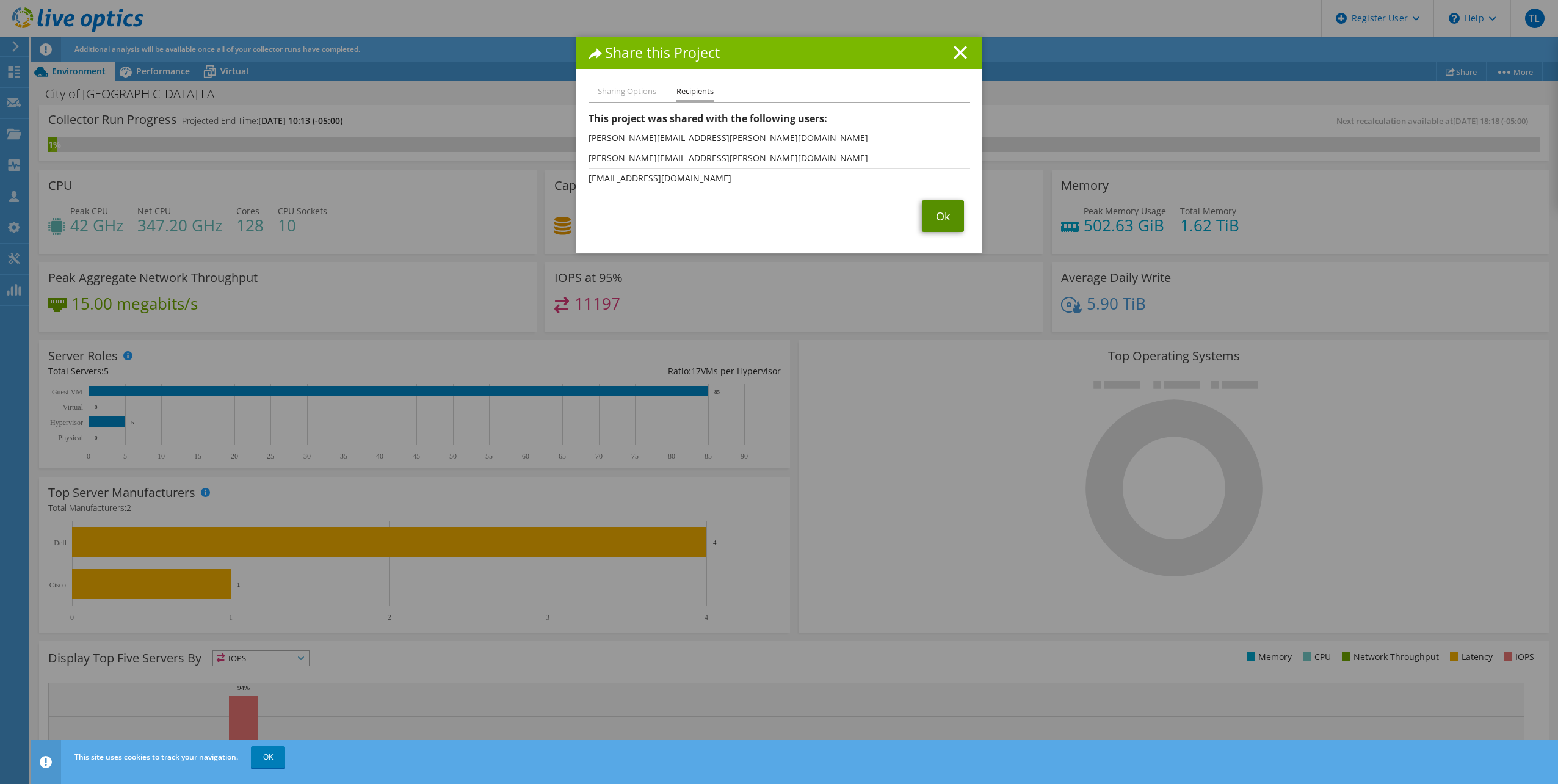
click at [930, 222] on link "Ok" at bounding box center [942, 216] width 42 height 32
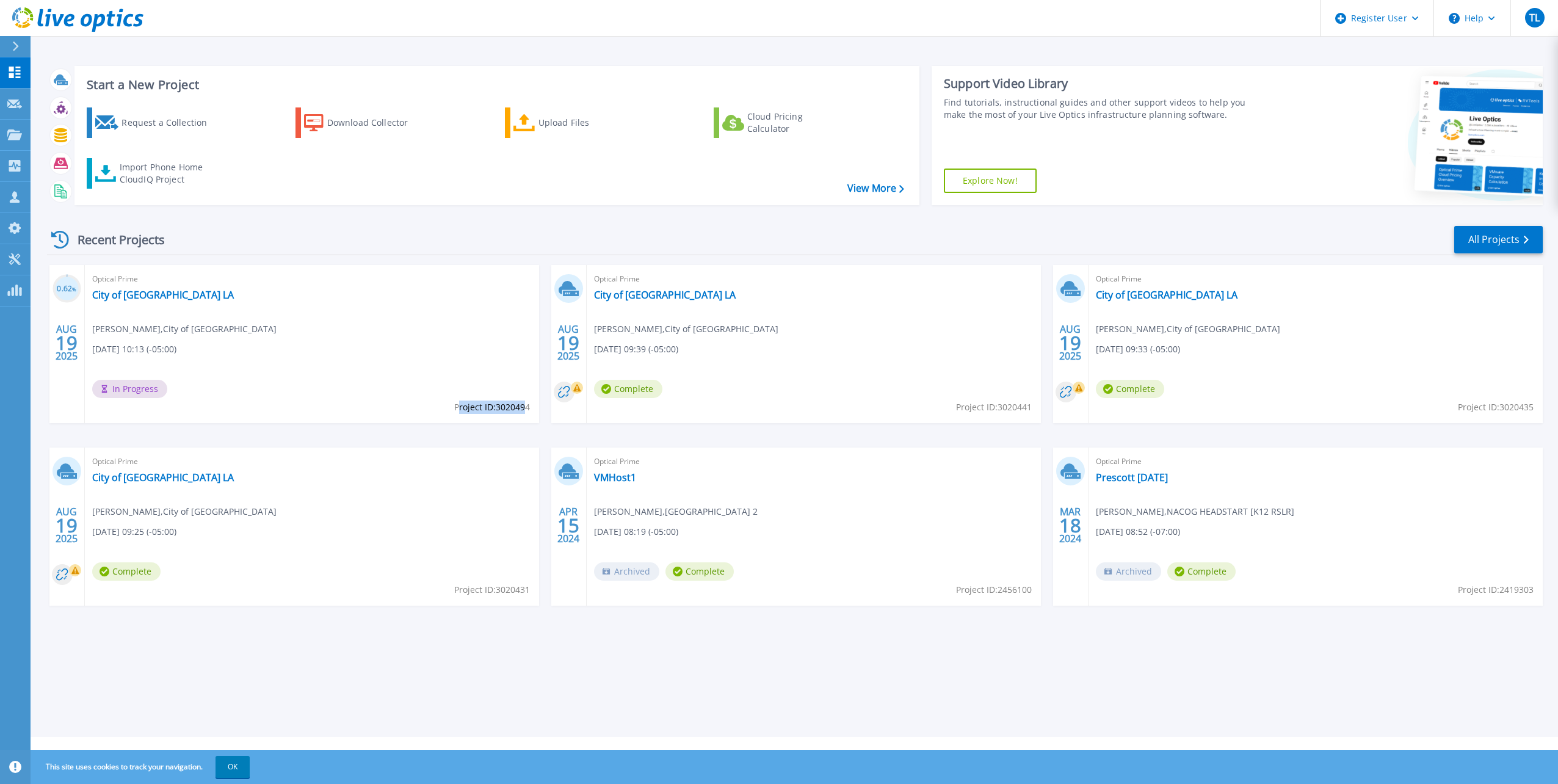
drag, startPoint x: 455, startPoint y: 406, endPoint x: 522, endPoint y: 410, distance: 67.1
click at [522, 410] on span "Project ID: 3020494" at bounding box center [492, 407] width 75 height 14
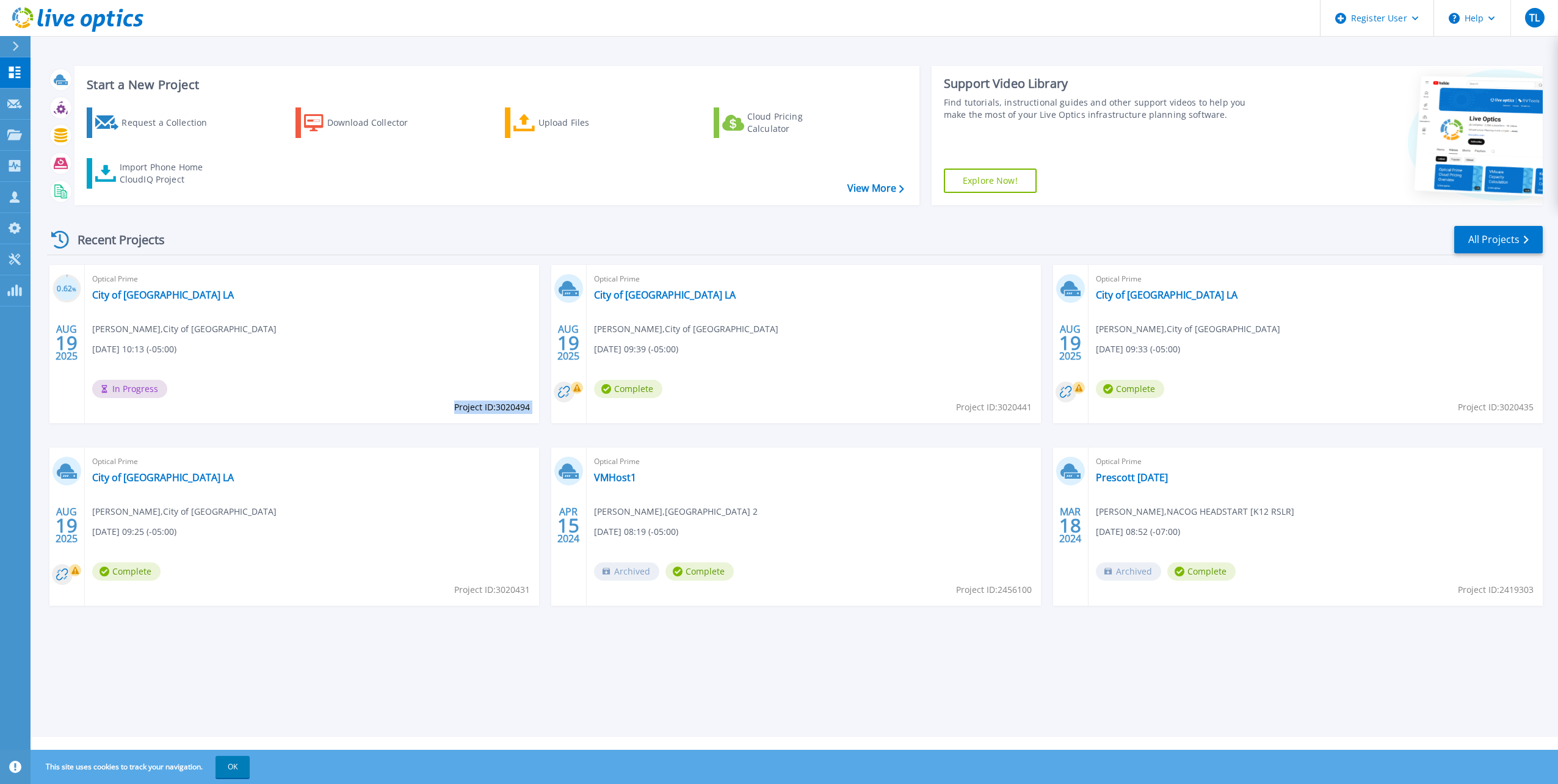
drag, startPoint x: 522, startPoint y: 410, endPoint x: 516, endPoint y: 409, distance: 6.1
click at [127, 295] on link "City of [GEOGRAPHIC_DATA] LA" at bounding box center [162, 295] width 142 height 12
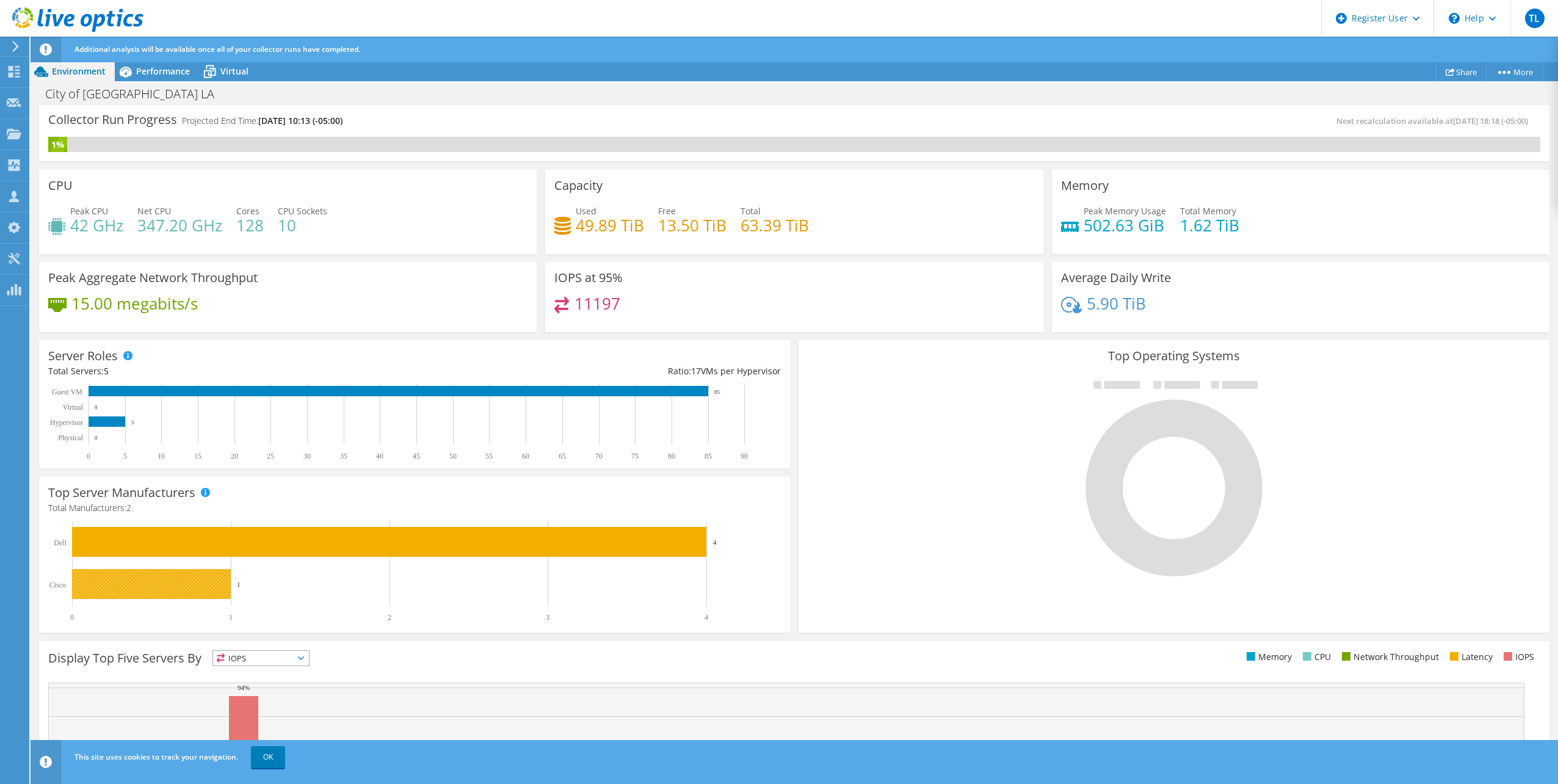
click at [176, 580] on rect at bounding box center [151, 584] width 159 height 30
